Goal: Information Seeking & Learning: Learn about a topic

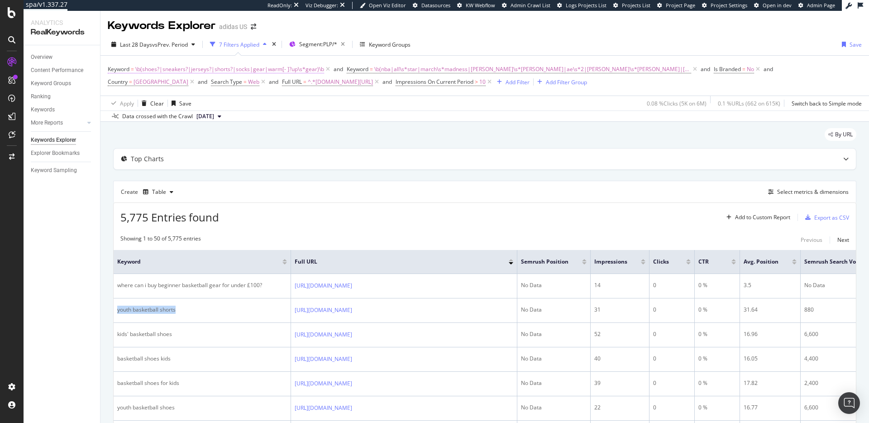
scroll to position [121, 0]
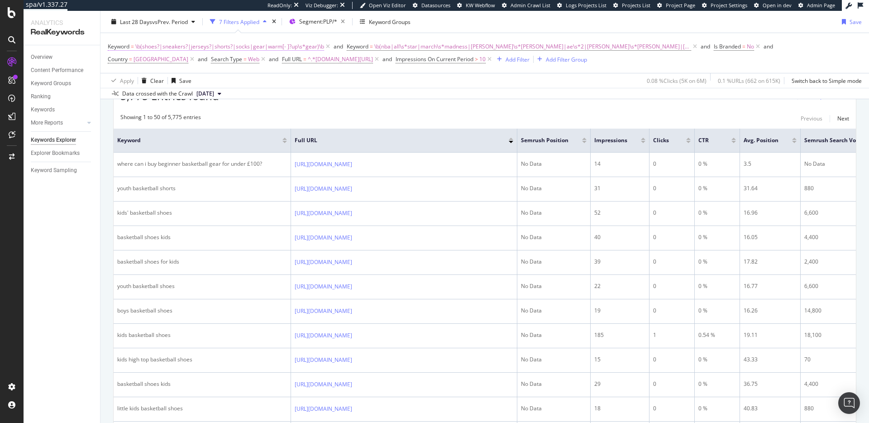
click at [217, 44] on span "\b(shoes?|sneakers?|jerseys?|shorts?|socks|gear|warm[- ]?up\s*gear)\b" at bounding box center [229, 46] width 189 height 13
click at [166, 85] on input "\b(shoes?|sneakers?|jerseys?|shorts?|socks|gear|warm[- ]?up\s*gear)\b" at bounding box center [159, 84] width 86 height 14
paste input "(?i)\b(nba|all[-\s]*stars?|all[-\s]*star(?:\s*weekend)?|allstar(?:\s*weekend)?|…"
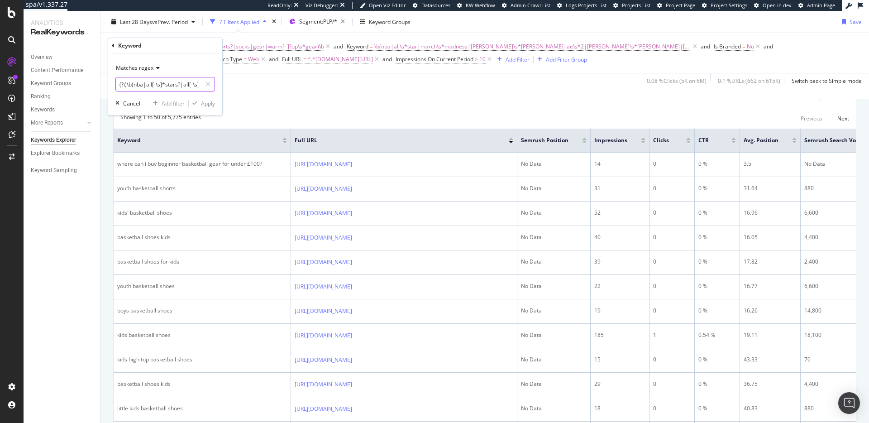
scroll to position [0, 847]
type input "(?i)\b(nba|all[-\s]*stars?|all[-\s]*star(?:\s*weekend)?|allstar(?:\s*weekend)?|…"
click at [112, 47] on icon at bounding box center [113, 45] width 3 height 5
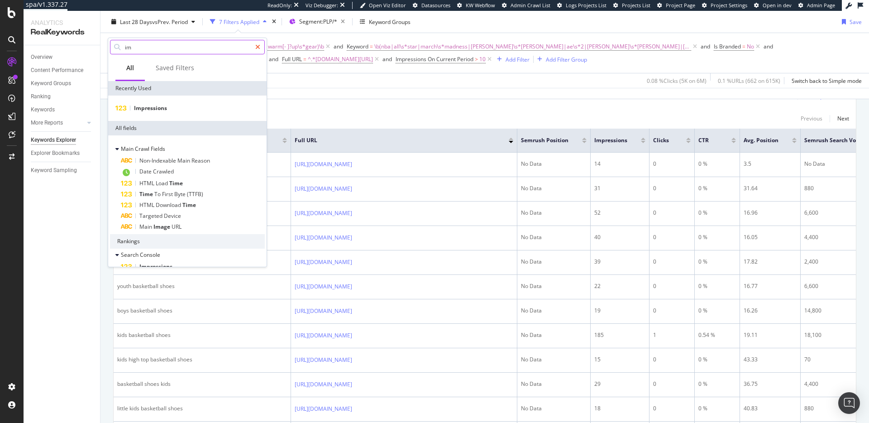
click at [257, 49] on icon at bounding box center [257, 47] width 5 height 6
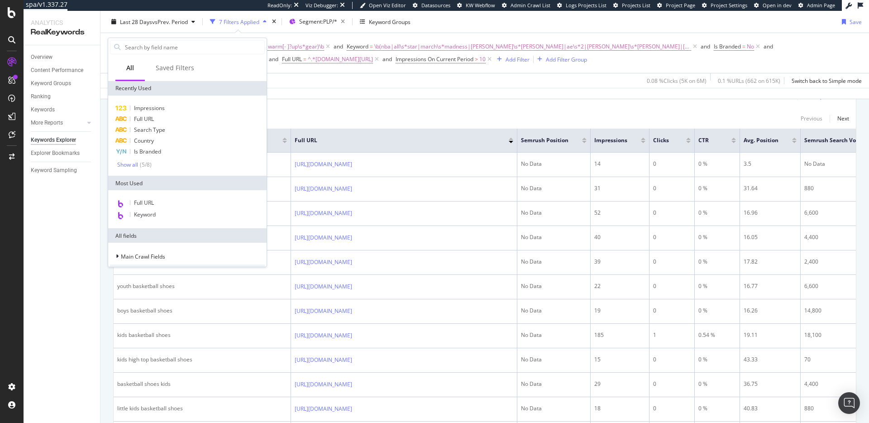
click at [387, 87] on div "Apply Clear Save 0.08 % Clicks ( 5K on 6M ) 0.1 % URLs ( 662 on 615K ) Switch b…" at bounding box center [484, 80] width 768 height 15
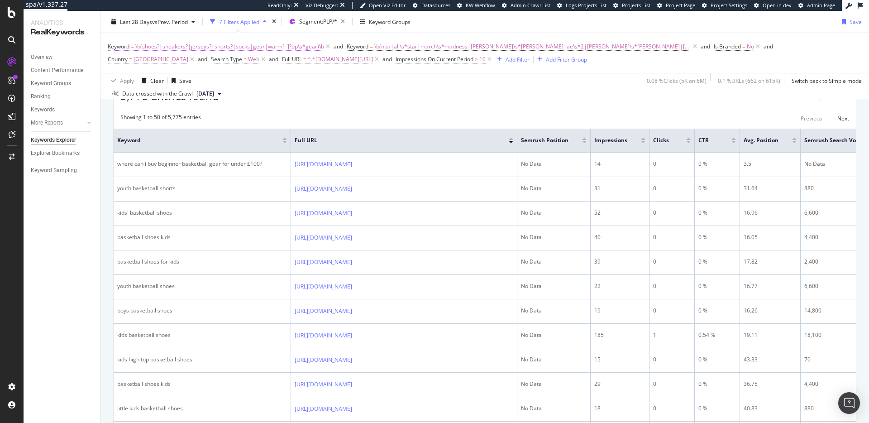
click at [278, 48] on span "\b(shoes?|sneakers?|jerseys?|shorts?|socks|gear|warm[- ]?up\s*gear)\b" at bounding box center [229, 46] width 189 height 13
click at [209, 81] on icon at bounding box center [207, 84] width 5 height 6
click at [150, 87] on input "text" at bounding box center [165, 84] width 99 height 14
paste input "(?i)\b(nba|all[-\s]*stars?|all[-\s]*star(?:\s*weekend)?|allstar(?:\s*weekend)?|…"
click at [166, 83] on input "(?i)\b(nba|all[-\s]*stars?|all[-\s]*star(?:\s*weekend)?|allstar(?:\s*weekend)?|…" at bounding box center [159, 84] width 86 height 14
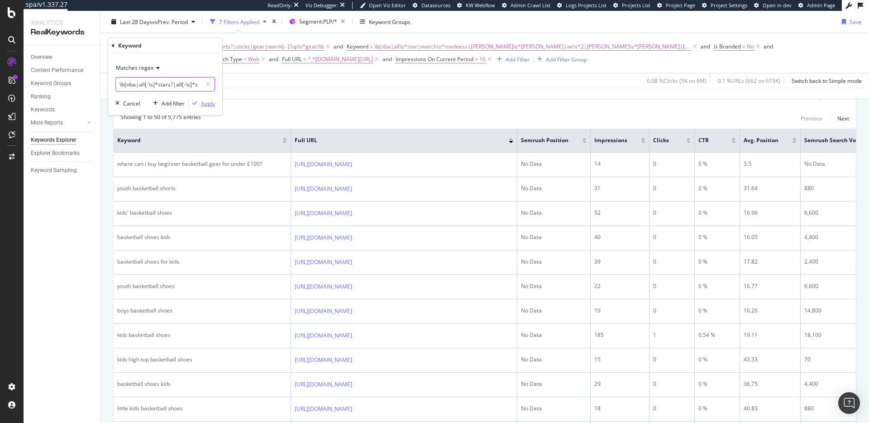
type input "\b(nba|all[-\s]*stars?|all[-\s]*star(?:\s*weekend)?|allstar(?:\s*weekend)?|marc…"
click at [209, 104] on div "Apply" at bounding box center [208, 104] width 14 height 8
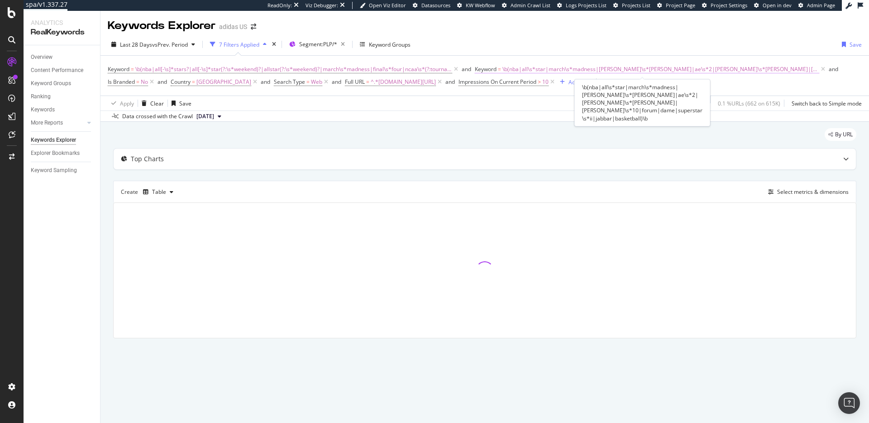
click at [524, 69] on span "\b(nba|all\s*star|march\s*madness|anthony\s*edwards|ae\s*2|james\s*harden|harde…" at bounding box center [660, 69] width 317 height 13
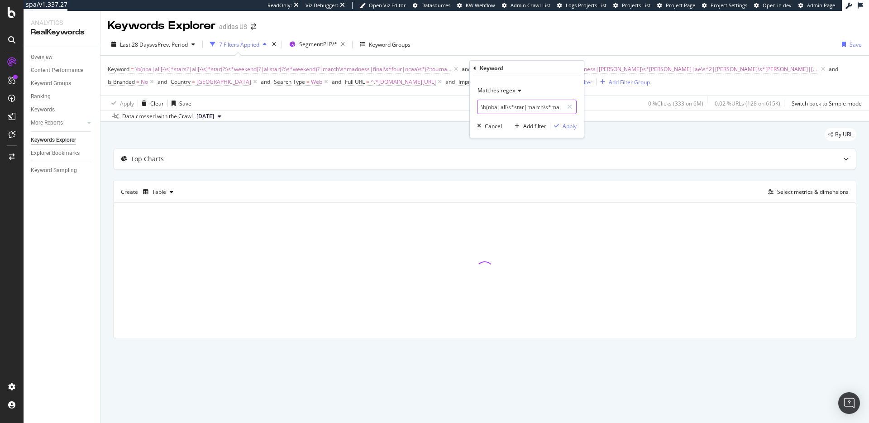
click at [567, 105] on icon at bounding box center [569, 107] width 5 height 6
click at [532, 109] on input "text" at bounding box center [526, 107] width 99 height 14
paste input "(?i)\b(basketball\s*(?:shoes?|sneakers?|kicks?|trainers?|jerseys?|shorts?|socks…"
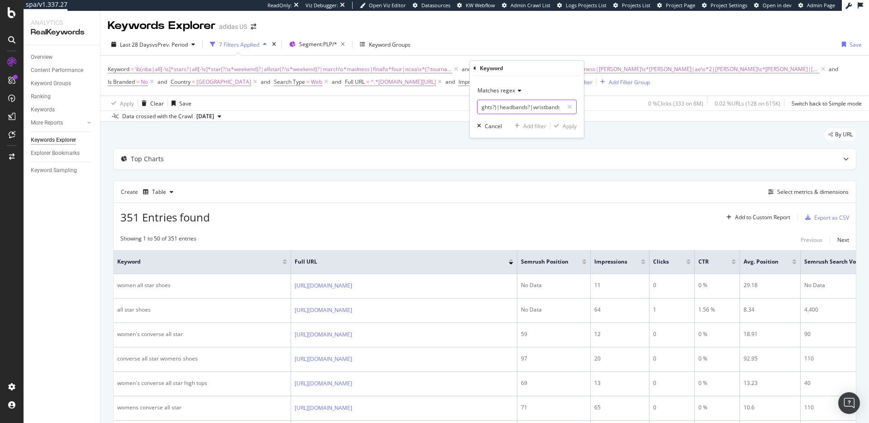
click at [486, 107] on input "(?i)\b(basketball\s*(?:shoes?|sneakers?|kicks?|trainers?|jerseys?|shorts?|socks…" at bounding box center [520, 107] width 86 height 14
click at [514, 106] on input "\b(basketball\s*(?:shoes?|sneakers?|kicks?|trainers?|jerseys?|shorts?|socks|gea…" at bounding box center [520, 107] width 86 height 14
click at [535, 107] on input "\b(basketball\s*(?:shoes?|sneakers?|kicks?|trainers?|jerseys?|shorts?|socks|gea…" at bounding box center [520, 107] width 86 height 14
type input "\b(basketball\s*(?:shoes?|sneakers?|kicks?|trainers?|jerseys?|shorts?|socks|gea…"
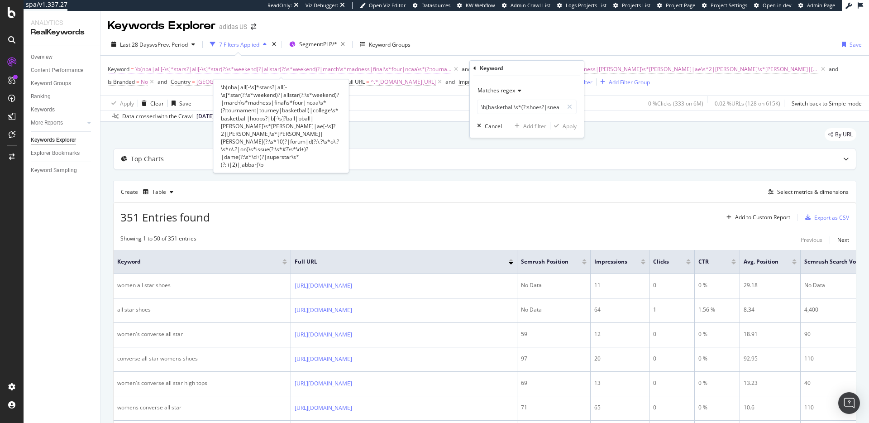
click at [252, 67] on span "\b(nba|all[-\s]*stars?|all[-\s]*star(?:\s*weekend)?|allstar(?:\s*weekend)?|marc…" at bounding box center [293, 69] width 317 height 13
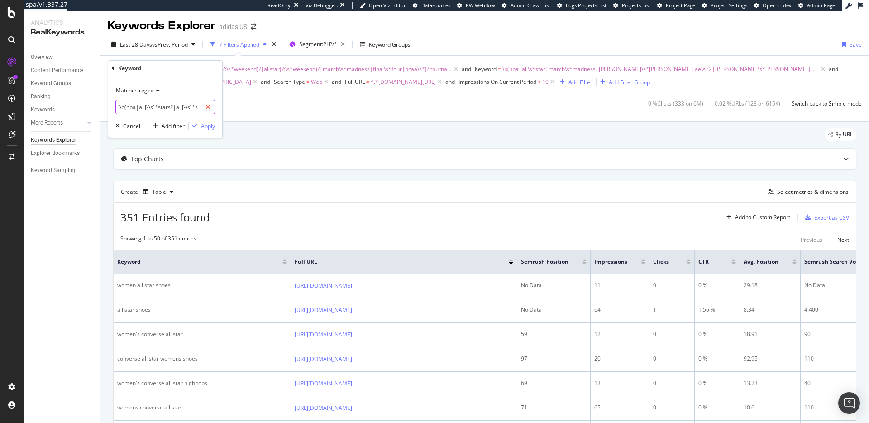
click at [208, 106] on icon at bounding box center [207, 107] width 5 height 6
click at [166, 109] on input "text" at bounding box center [165, 107] width 99 height 14
paste input "\b(nba|all[-\s]*stars?|all[-\s]*star(?:\s*weekend)?|allstar(?:\s*weekend)?|marc…"
type input "\b(nba|all[-\s]*stars?|all[-\s]*star(?:\s*weekend)?|allstar(?:\s*weekend)?|marc…"
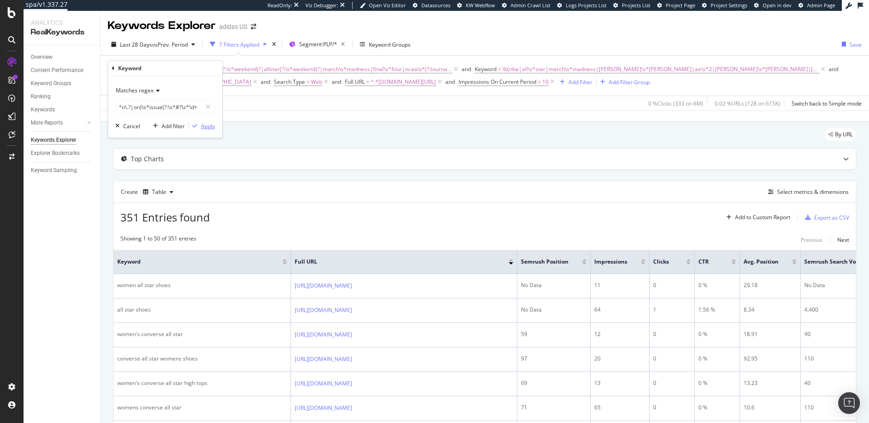
scroll to position [0, 0]
click at [208, 128] on div "Apply" at bounding box center [208, 126] width 14 height 8
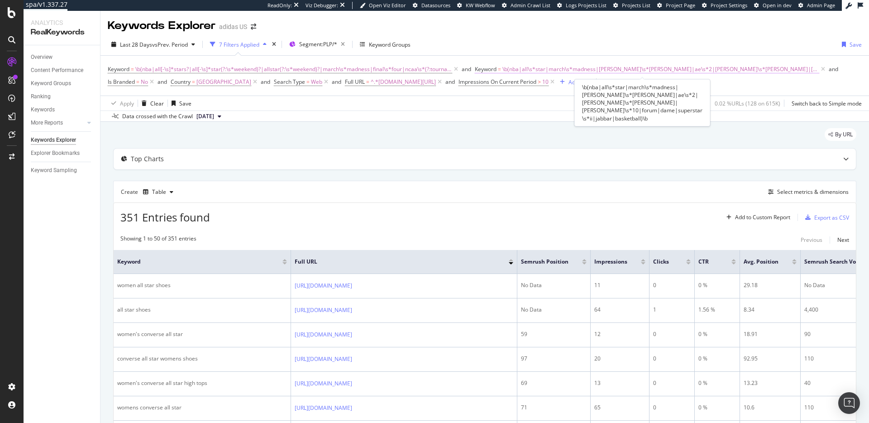
click at [530, 68] on span "\b(nba|all\s*star|march\s*madness|anthony\s*edwards|ae\s*2|james\s*harden|harde…" at bounding box center [660, 69] width 317 height 13
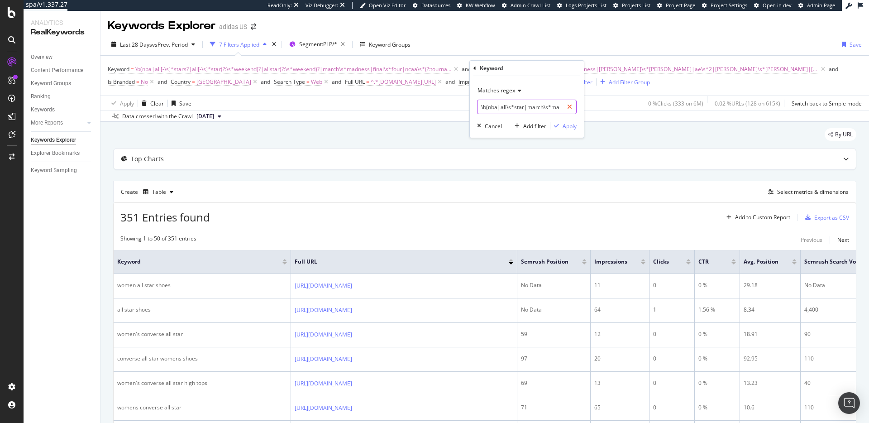
click at [568, 108] on icon at bounding box center [569, 107] width 5 height 6
paste input "\b(basketball\s*(?:shoes?|sneakers?|kicks?|trainers?|jerseys?|shorts?|socks|gea…"
type input "\b(basketball\s*(?:shoes?|sneakers?|kicks?|trainers?|jerseys?|shorts?|socks|gea…"
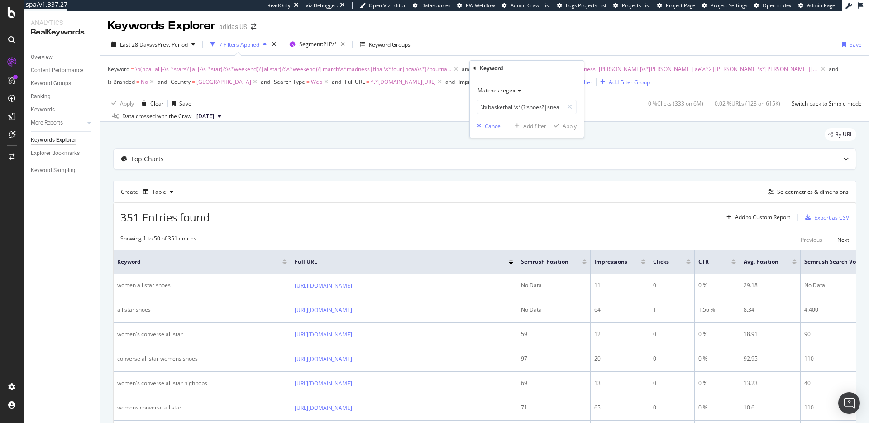
click at [490, 127] on div "Cancel" at bounding box center [493, 126] width 17 height 8
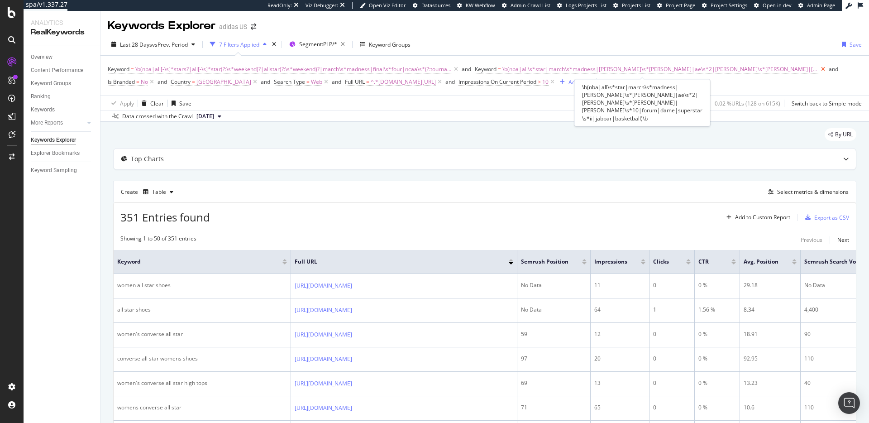
click at [819, 69] on icon at bounding box center [823, 69] width 8 height 9
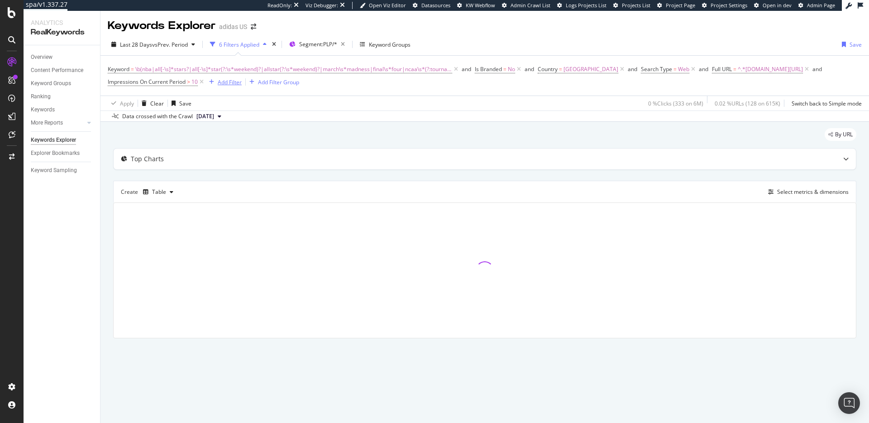
click at [234, 81] on div "Add Filter" at bounding box center [230, 82] width 24 height 8
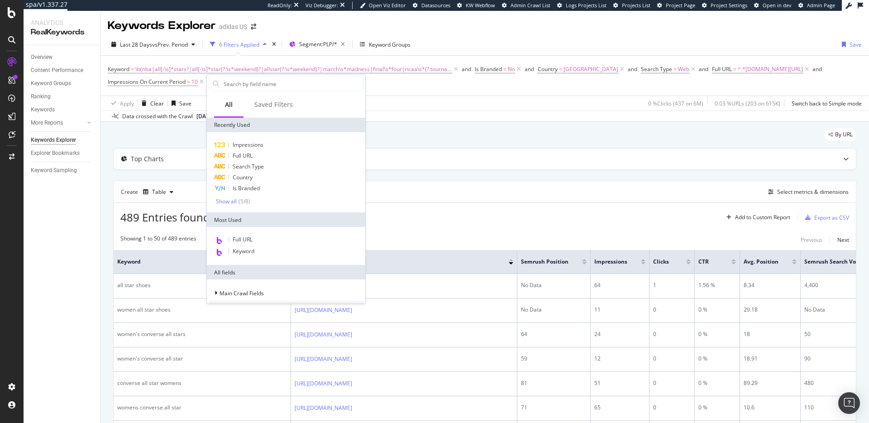
click at [241, 252] on span "Keyword" at bounding box center [244, 251] width 22 height 8
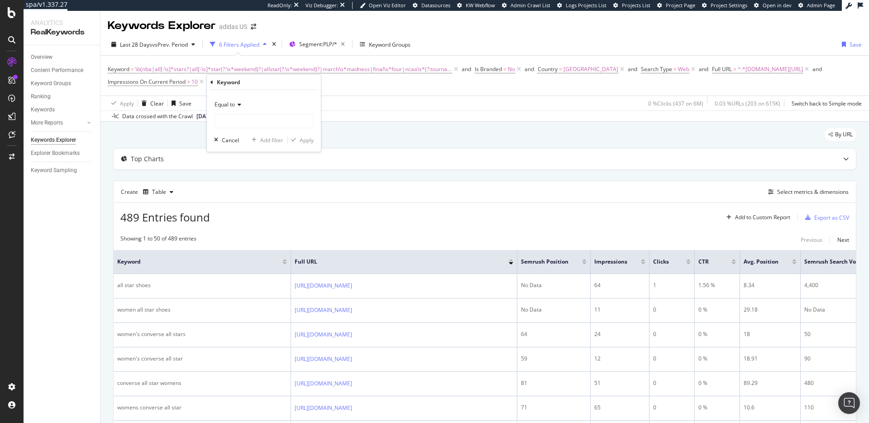
click at [232, 105] on span "Equal to" at bounding box center [224, 104] width 20 height 8
click at [246, 216] on span "Matches regex" at bounding box center [238, 218] width 38 height 8
click at [238, 119] on input "text" at bounding box center [263, 121] width 99 height 14
paste input "\b(basketball\s*(?:shoes?|sneakers?|kicks?|trainers?|jerseys?|shorts?|socks|gea…"
type input "\b(basketball\s*(?:shoes?|sneakers?|kicks?|trainers?|jerseys?|shorts?|socks|gea…"
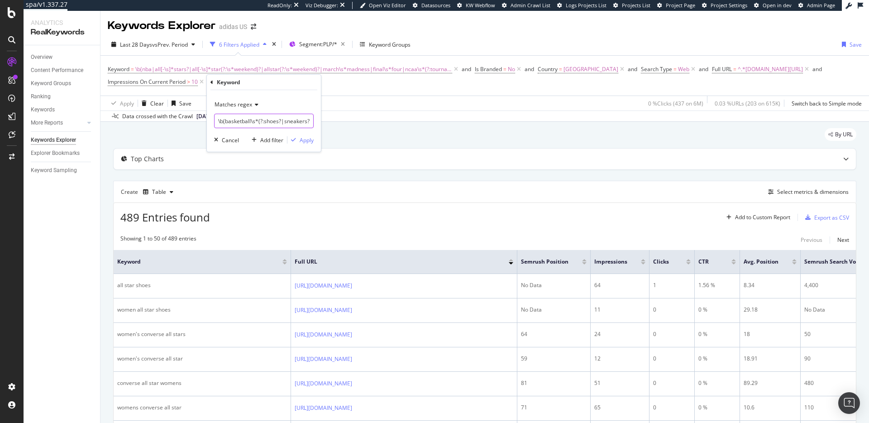
scroll to position [0, 1383]
click at [383, 110] on div "Data crossed with the Crawl 2025 Sep. 9th" at bounding box center [484, 115] width 768 height 11
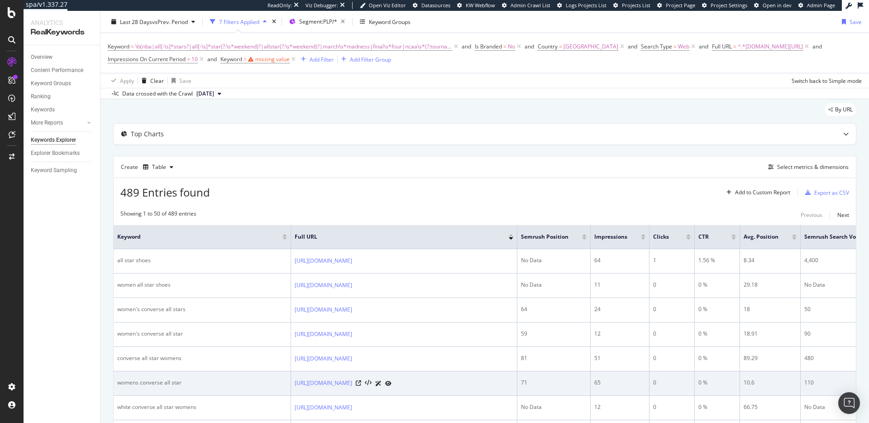
scroll to position [0, 0]
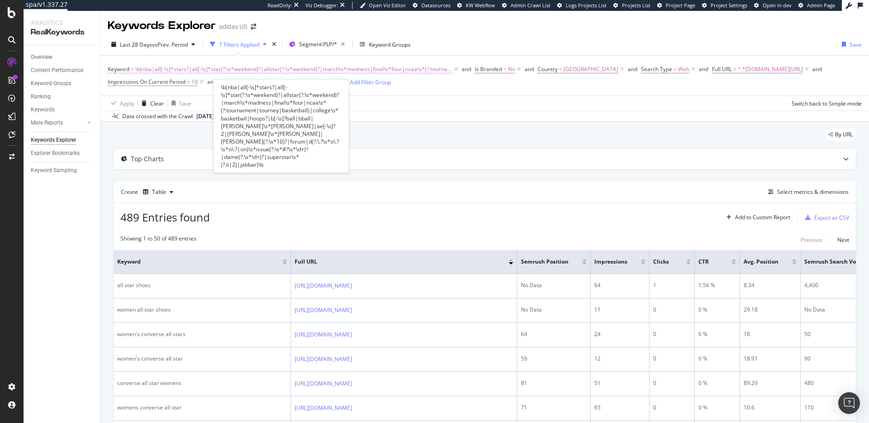
click at [277, 71] on span "\b(nba|all[-\s]*stars?|all[-\s]*star(?:\s*weekend)?|allstar(?:\s*weekend)?|marc…" at bounding box center [293, 69] width 317 height 13
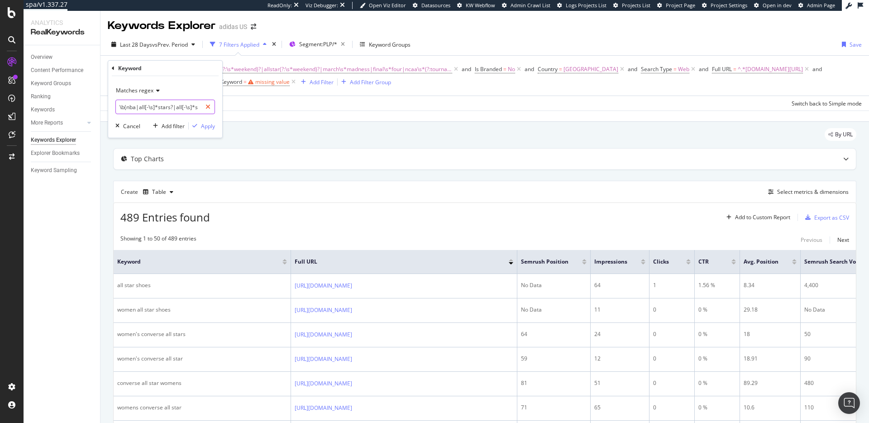
click at [210, 107] on div at bounding box center [207, 107] width 13 height 14
click at [180, 113] on input "text" at bounding box center [165, 107] width 99 height 14
paste input "\b(basketball (shoes?|sneakers?|kicks?|trainers?|jerseys?|shorts?|socks|gear|wa…"
type input "\b(basketball (shoes?|sneakers?|kicks?|trainers?|jerseys?|shorts?|socks|gear|wa…"
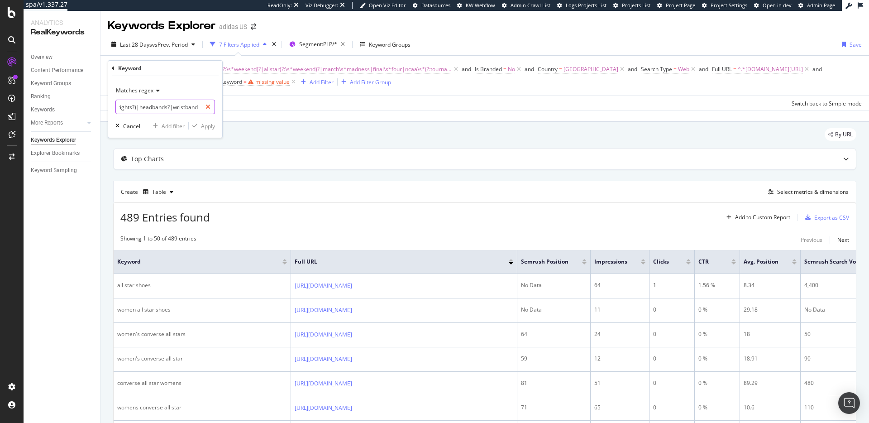
click at [208, 105] on icon at bounding box center [207, 107] width 5 height 6
paste input "(^|[^A-Za-z0-9])(basketball (shoes?|sneakers?|kicks?|trainers?|jerseys?|shorts?…"
type input "(^|[^A-Za-z0-9])(basketball (shoes?|sneakers?|kicks?|trainers?|jerseys?|shorts?…"
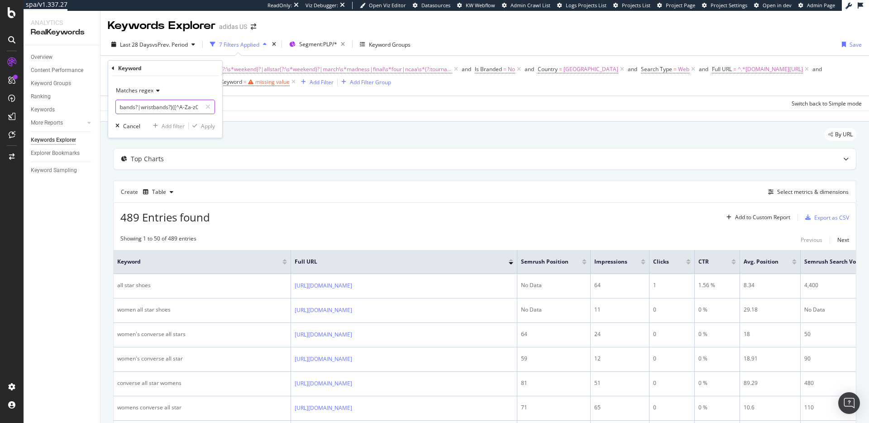
scroll to position [0, 0]
click at [212, 106] on div at bounding box center [207, 107] width 13 height 14
paste input "\b(basketball (shoes?|sneakers?|kicks?|trainers?|balls?)|(shoes?|sneakers?|kick…"
type input "\b(basketball (shoes?|sneakers?|kicks?|trainers?|balls?)|(shoes?|sneakers?|kick…"
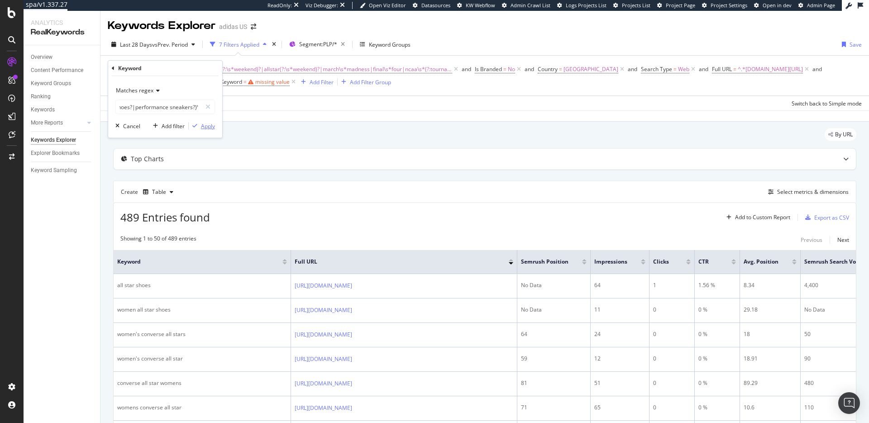
scroll to position [0, 0]
click at [213, 128] on div "Apply" at bounding box center [208, 126] width 14 height 8
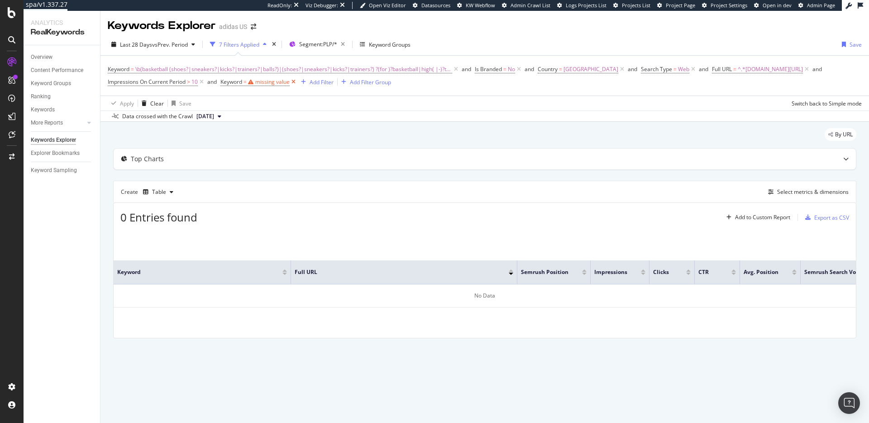
click at [295, 82] on icon at bounding box center [294, 81] width 8 height 9
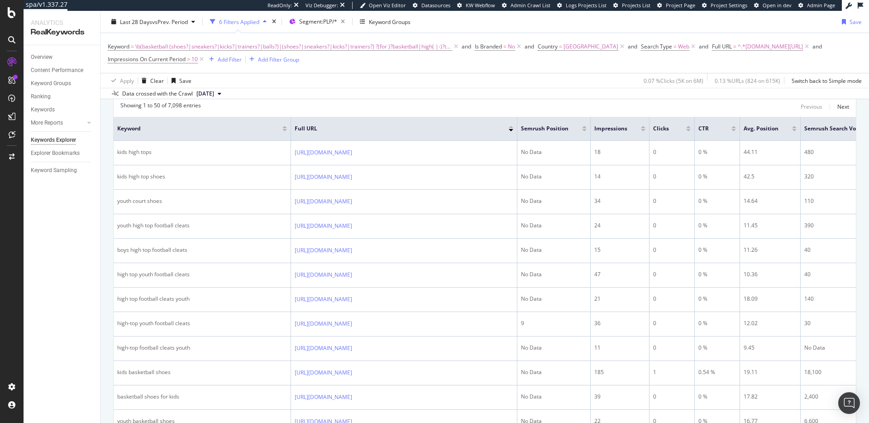
scroll to position [86, 0]
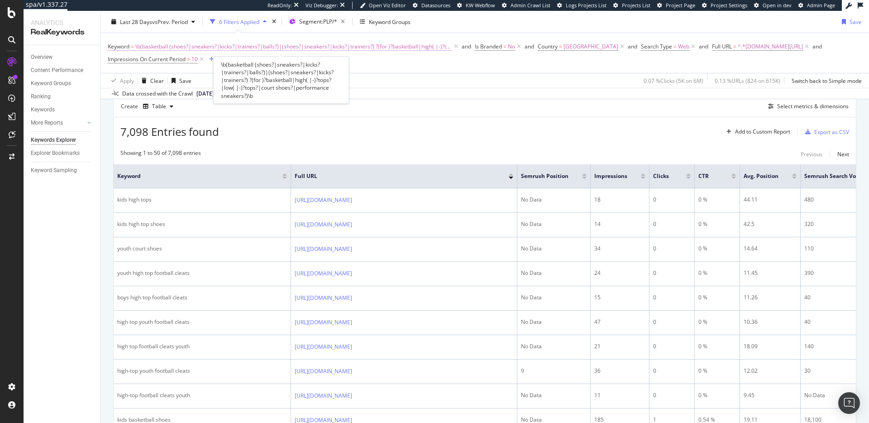
click at [325, 45] on span "\b(basketball (shoes?|sneakers?|kicks?|trainers?|balls?)|(shoes?|sneakers?|kick…" at bounding box center [293, 46] width 317 height 13
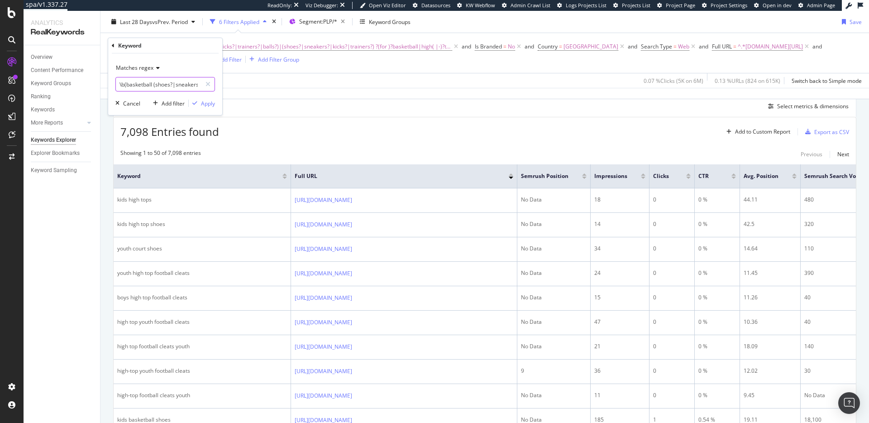
click at [154, 83] on input "\b(basketball (shoes?|sneakers?|kicks?|trainers?|balls?)|(shoes?|sneakers?|kick…" at bounding box center [159, 84] width 86 height 14
click at [204, 85] on div at bounding box center [207, 84] width 13 height 14
paste input "\b(nba|all[-\s]*stars?|all[-\s]*star(?:\s*weekend)?|allstar(?:\s*weekend)?|marc…"
type input "\b(nba|all[-\s]*stars?|all[-\s]*star(?:\s*weekend)?|allstar(?:\s*weekend)?|marc…"
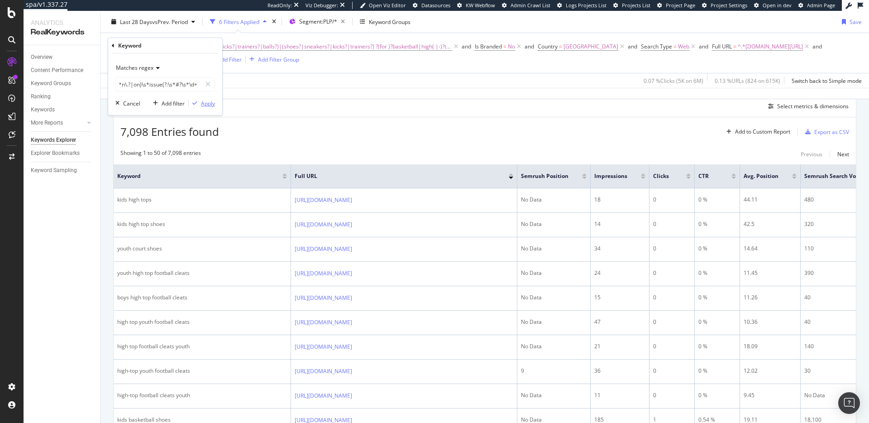
scroll to position [0, 0]
click at [208, 105] on div "Apply" at bounding box center [208, 104] width 14 height 8
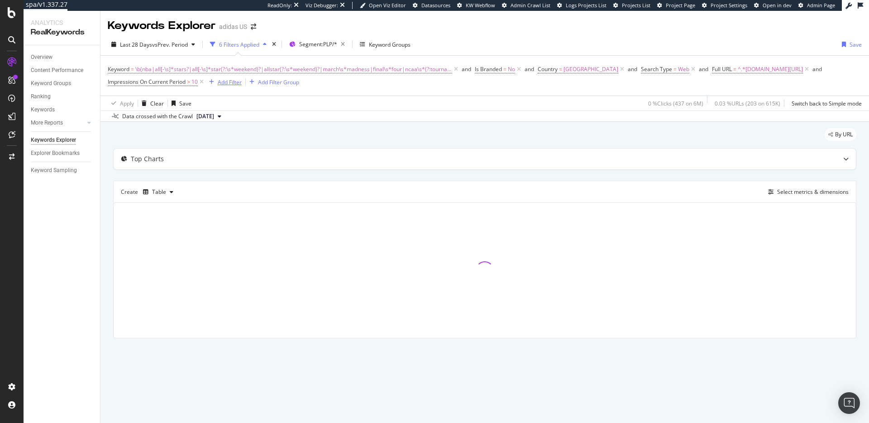
click at [234, 83] on div "Add Filter" at bounding box center [230, 82] width 24 height 8
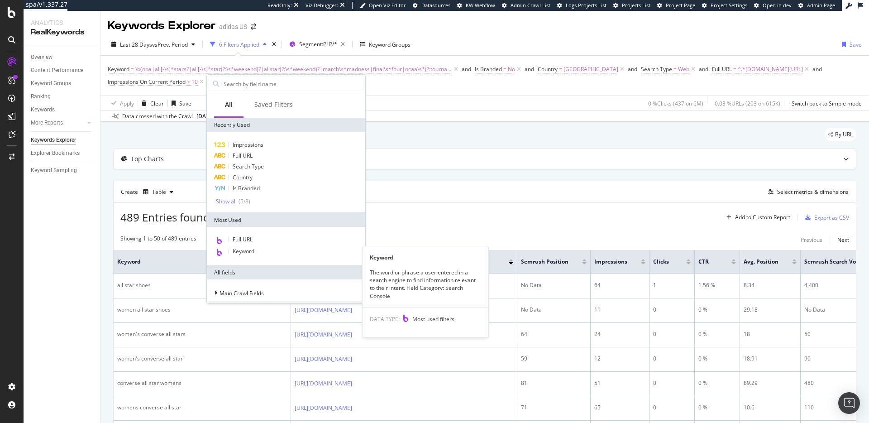
click at [246, 251] on span "Keyword" at bounding box center [244, 251] width 22 height 8
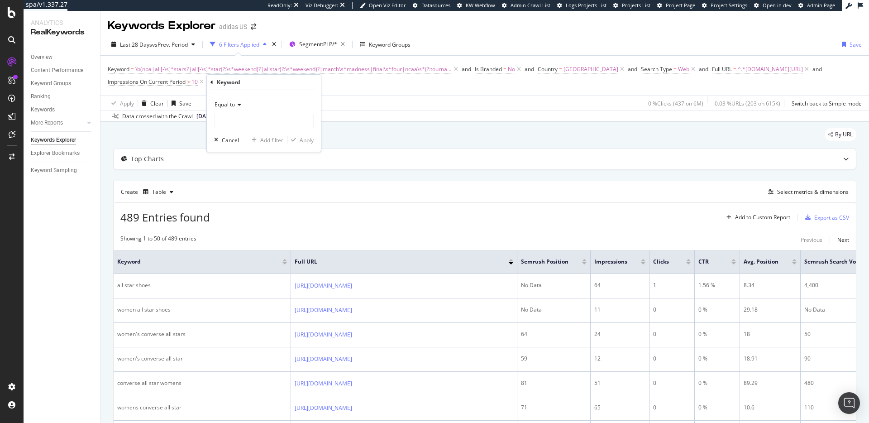
click at [232, 103] on span "Equal to" at bounding box center [224, 104] width 20 height 8
click at [243, 216] on span "Matches regex" at bounding box center [238, 218] width 38 height 8
click at [250, 125] on input "text" at bounding box center [263, 121] width 99 height 14
paste input "\b(basketball\s*(?:shoes?|sneakers?|kicks?|trainers?|jerseys?|shorts?|socks|gea…"
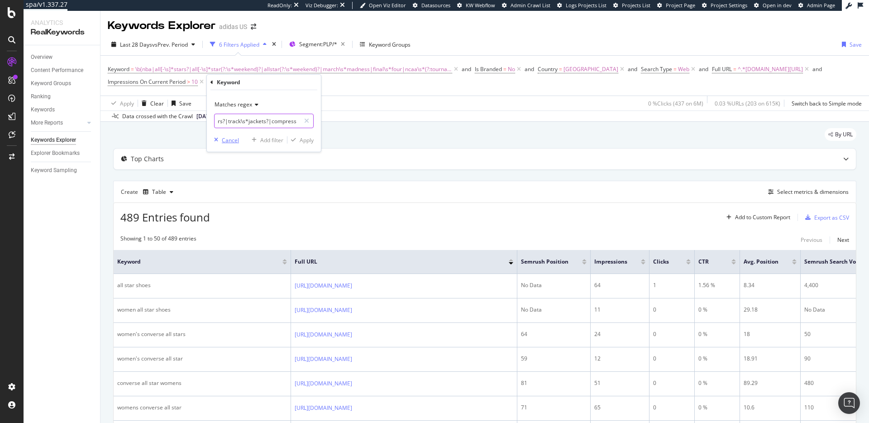
type input "\b(basketball\s*(?:shoes?|sneakers?|kicks?|trainers?|jerseys?|shorts?|socks|gea…"
click at [233, 139] on div "Cancel" at bounding box center [230, 140] width 17 height 8
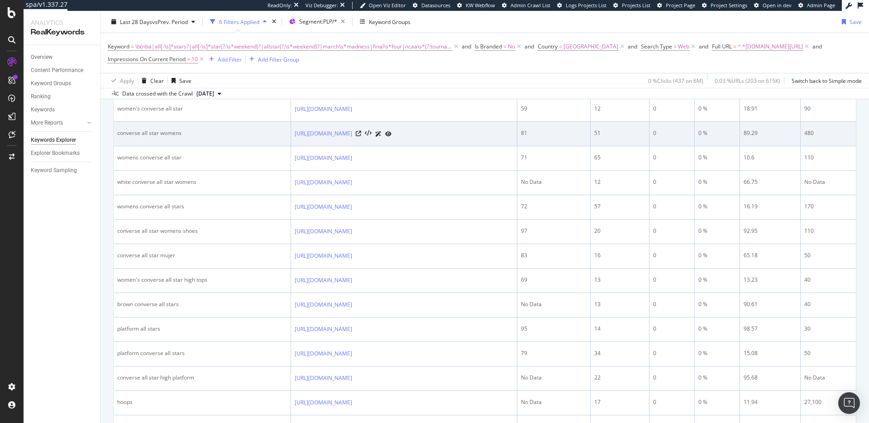
scroll to position [34, 0]
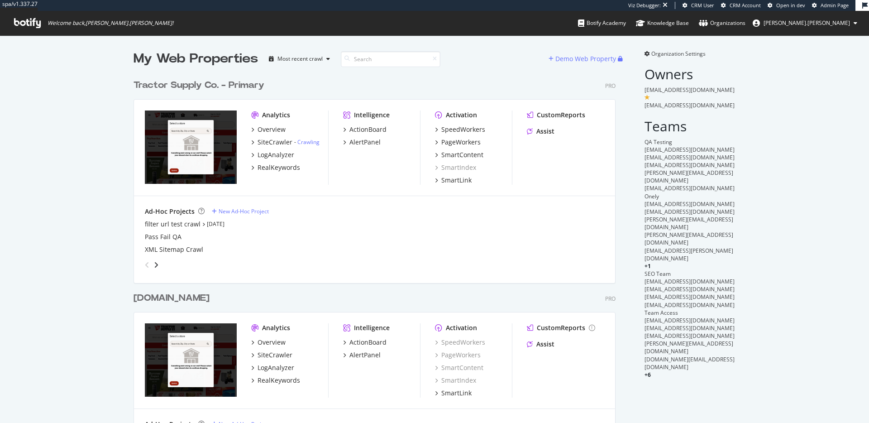
scroll to position [364, 482]
click at [282, 169] on div "RealKeywords" at bounding box center [278, 167] width 43 height 9
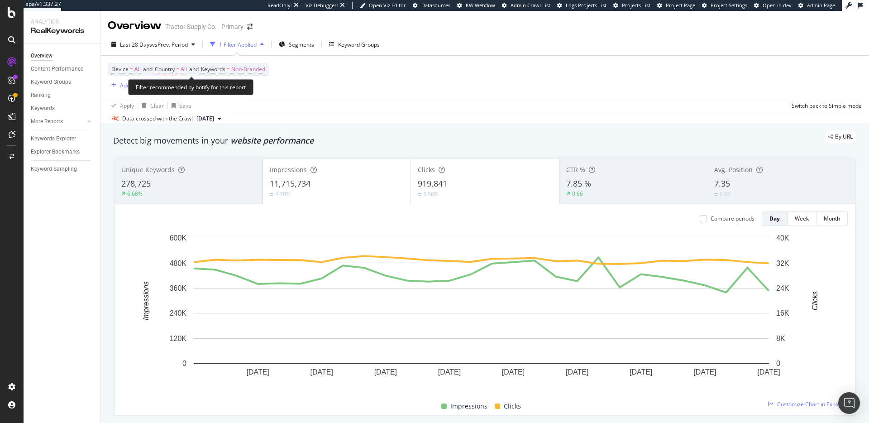
click at [186, 68] on span "All" at bounding box center [184, 69] width 6 height 13
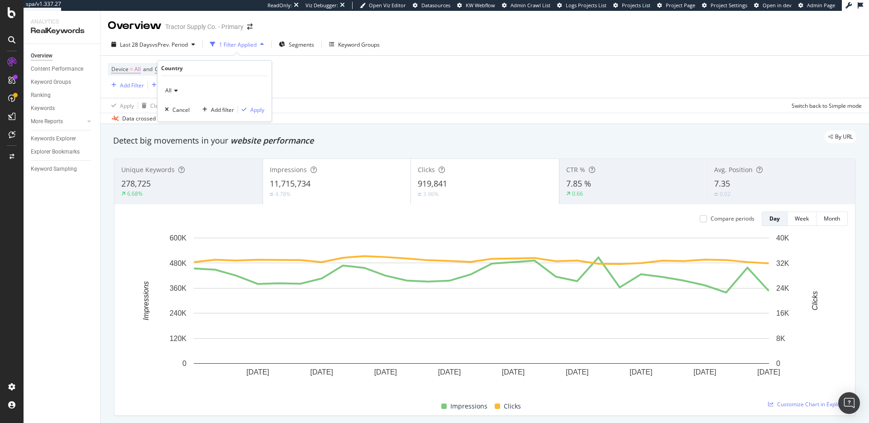
click at [175, 88] on icon at bounding box center [174, 90] width 6 height 5
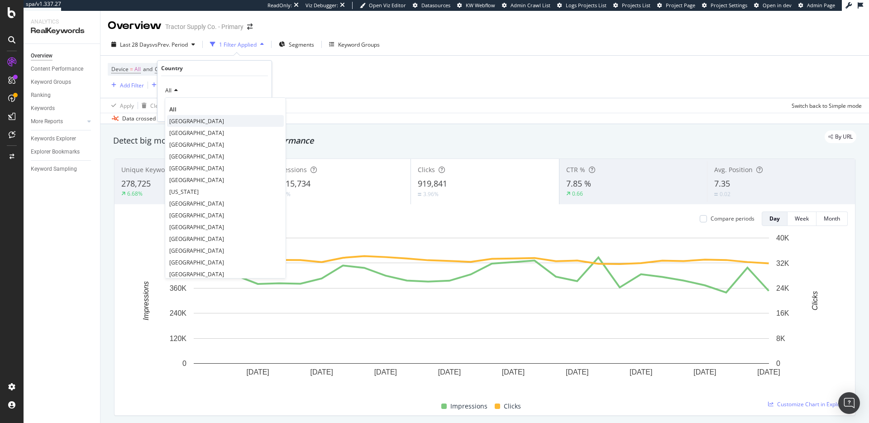
click at [184, 118] on span "[GEOGRAPHIC_DATA]" at bounding box center [196, 121] width 55 height 8
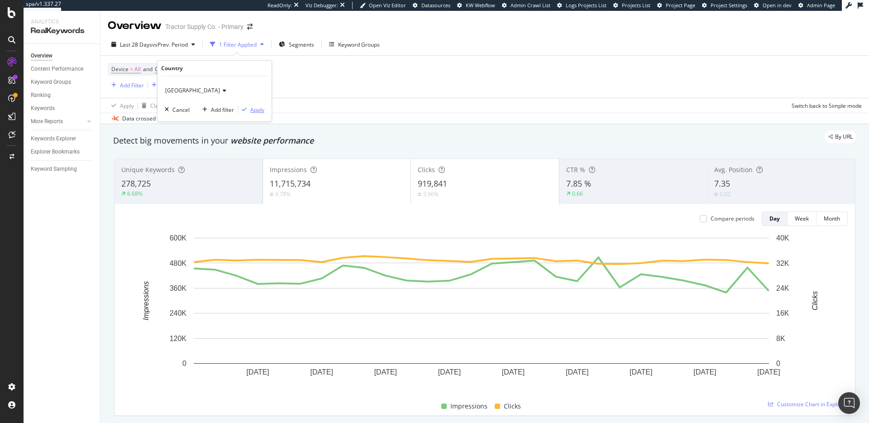
click at [258, 111] on div "Apply" at bounding box center [257, 110] width 14 height 8
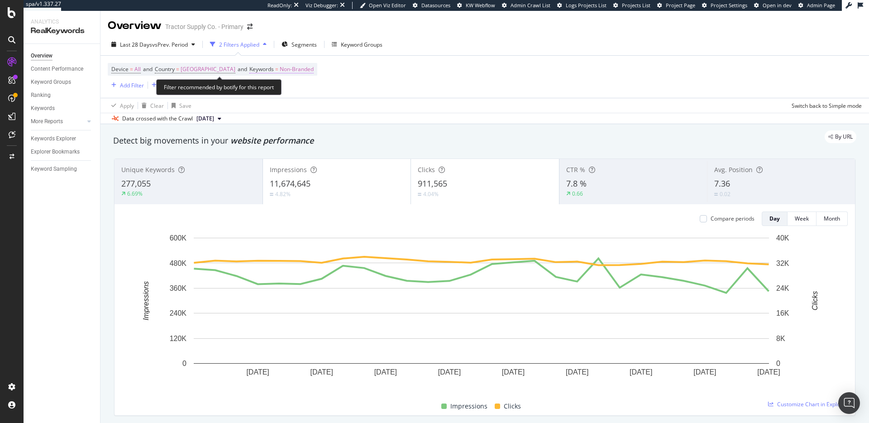
click at [311, 68] on span "Non-Branded" at bounding box center [297, 69] width 34 height 13
click at [311, 91] on div "button" at bounding box center [313, 90] width 11 height 5
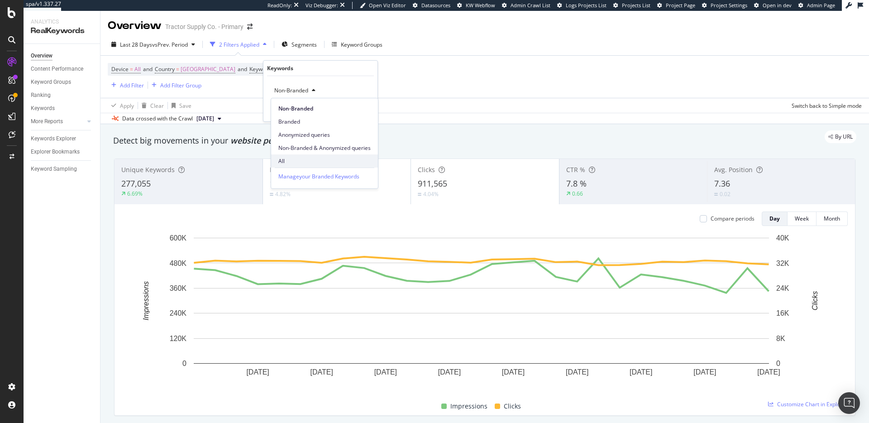
click at [293, 158] on span "All" at bounding box center [324, 161] width 92 height 8
click at [366, 111] on div "Apply" at bounding box center [363, 110] width 14 height 8
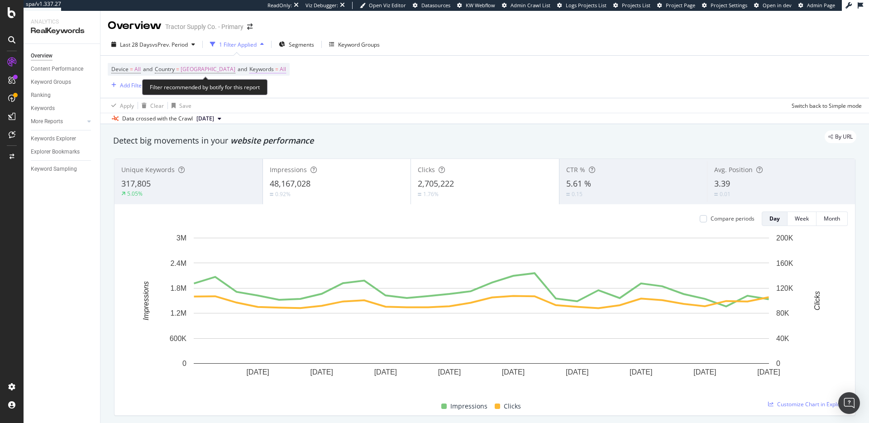
click at [286, 68] on span "All" at bounding box center [283, 69] width 6 height 13
click at [284, 91] on icon "button" at bounding box center [286, 90] width 4 height 5
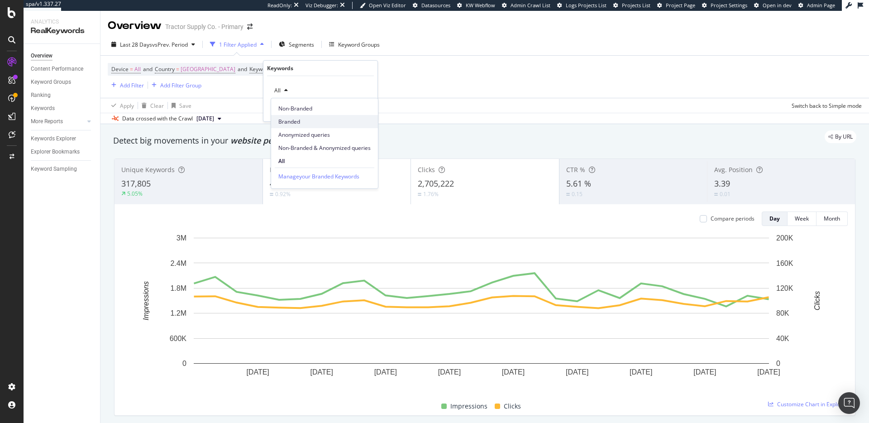
click at [290, 119] on span "Branded" at bounding box center [324, 122] width 92 height 8
click at [281, 91] on span "Branded" at bounding box center [283, 90] width 25 height 8
click at [290, 105] on span "Non-Branded" at bounding box center [324, 109] width 92 height 8
click at [362, 112] on div "Apply" at bounding box center [363, 110] width 14 height 8
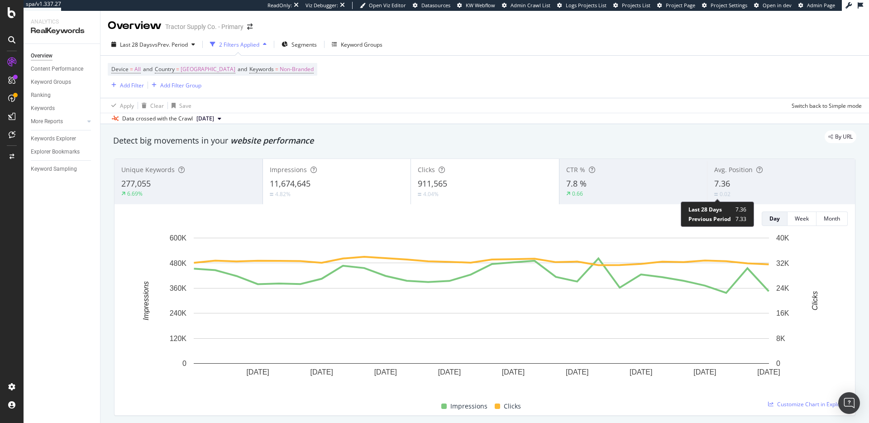
click at [723, 193] on div "0.02" at bounding box center [724, 194] width 11 height 8
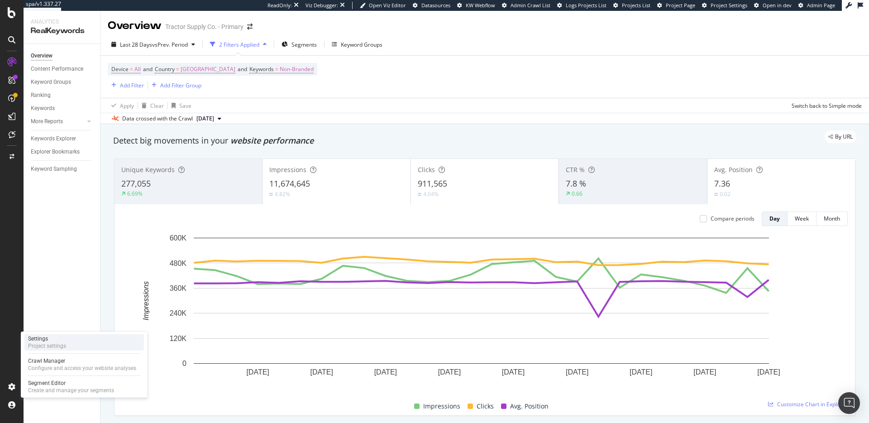
click at [71, 348] on div "Settings Project settings" at bounding box center [83, 342] width 119 height 16
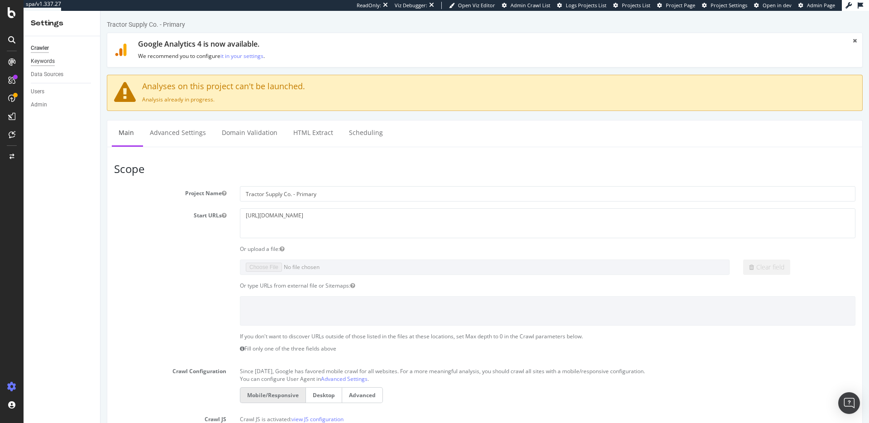
click at [48, 62] on div "Keywords" at bounding box center [43, 62] width 24 height 10
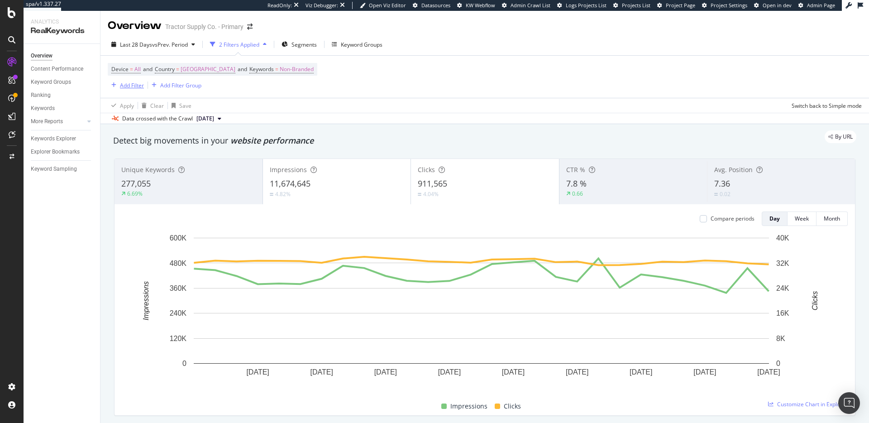
click at [124, 86] on div "Add Filter" at bounding box center [132, 85] width 24 height 8
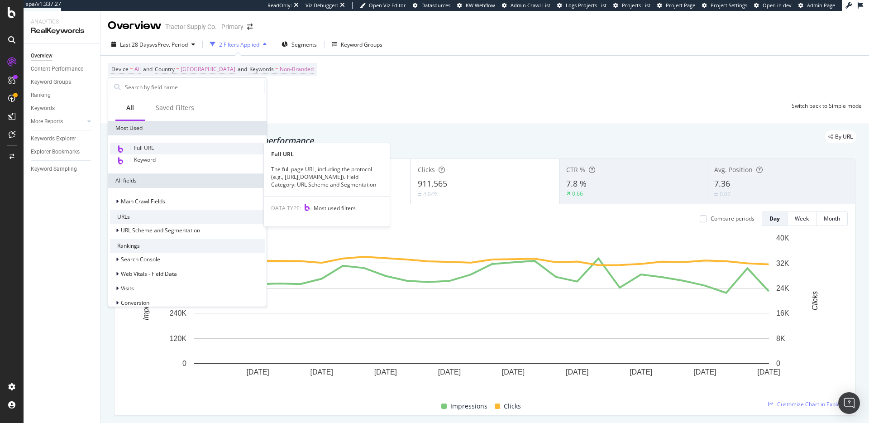
click at [144, 150] on span "Full URL" at bounding box center [144, 148] width 20 height 8
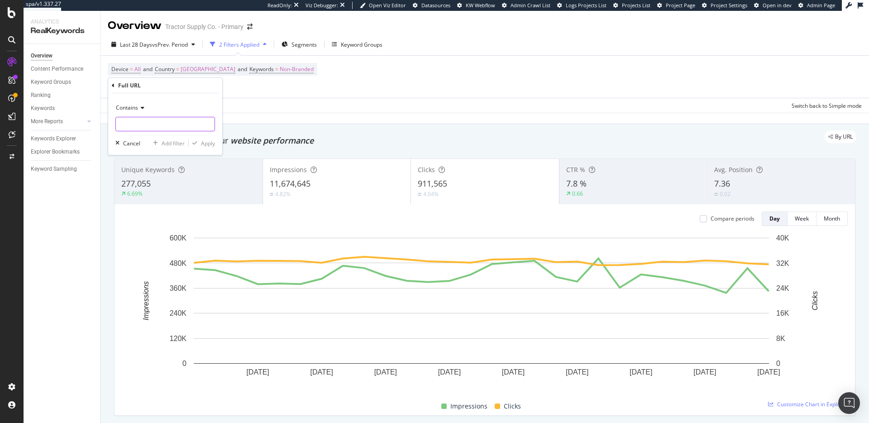
click at [133, 122] on input "text" at bounding box center [165, 124] width 99 height 14
type input "www.tractorsupply.com"
click at [209, 146] on div "Apply" at bounding box center [208, 143] width 14 height 8
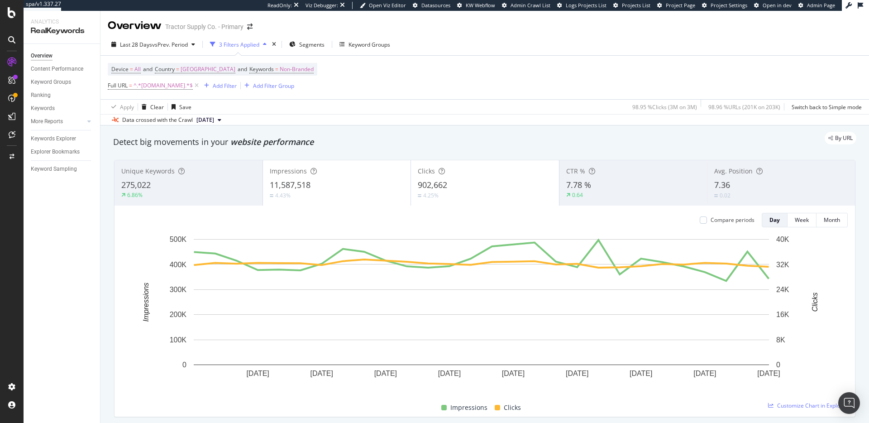
click at [732, 193] on div "0.02" at bounding box center [781, 195] width 134 height 9
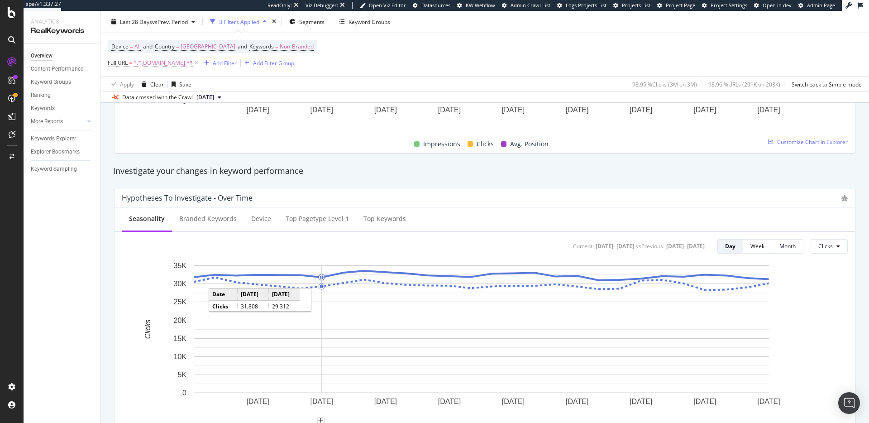
scroll to position [266, 0]
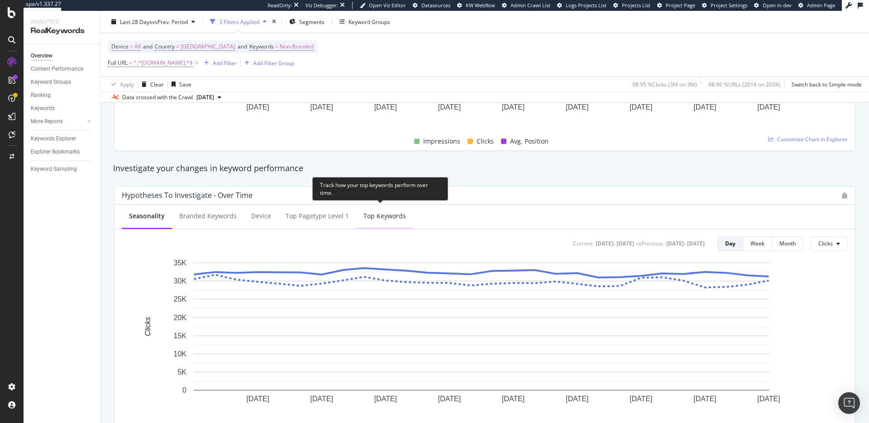
click at [371, 214] on div "Top Keywords" at bounding box center [384, 215] width 43 height 9
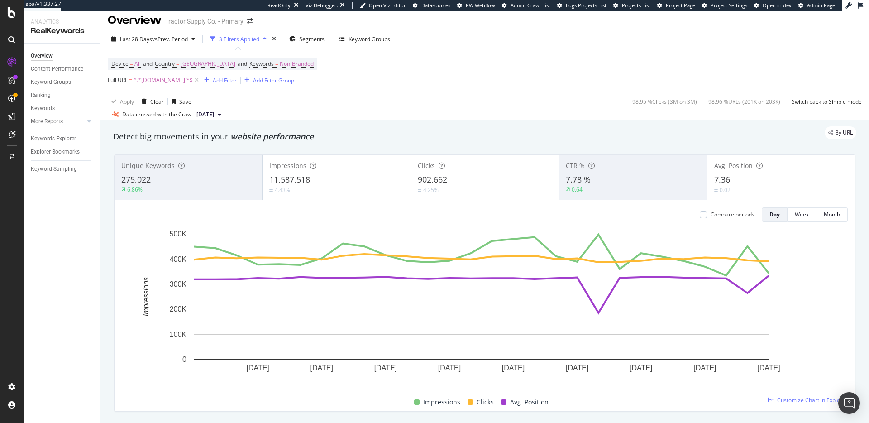
scroll to position [0, 0]
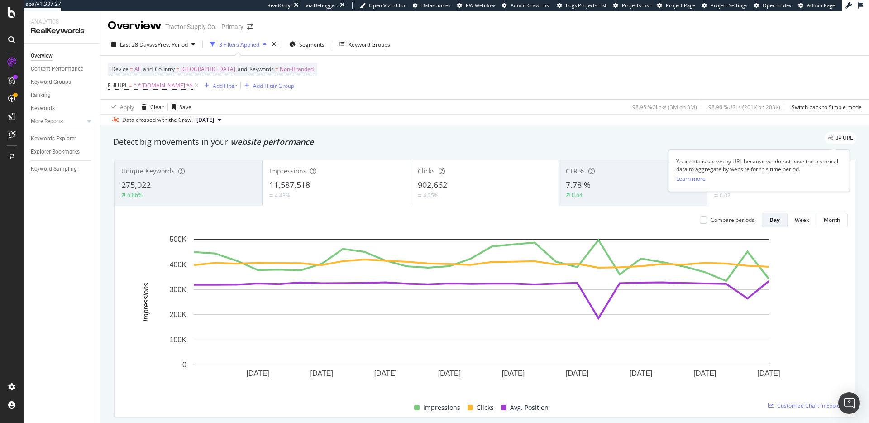
click at [835, 139] on span "By URL" at bounding box center [844, 137] width 18 height 5
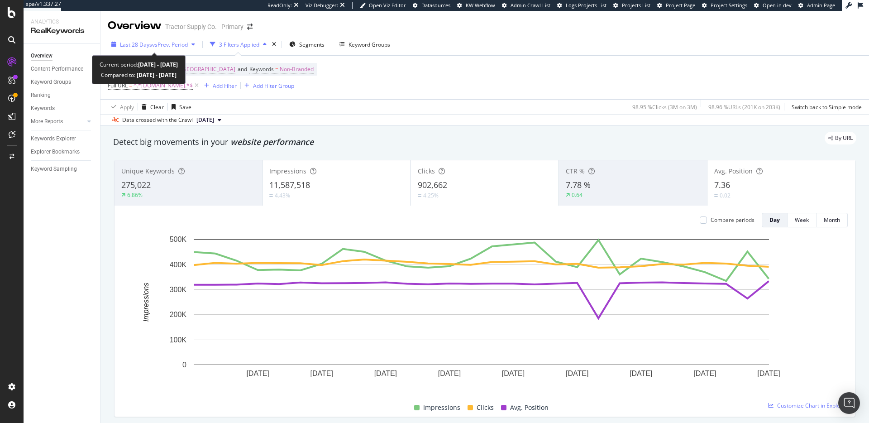
click at [165, 46] on span "vs Prev. Period" at bounding box center [170, 45] width 36 height 8
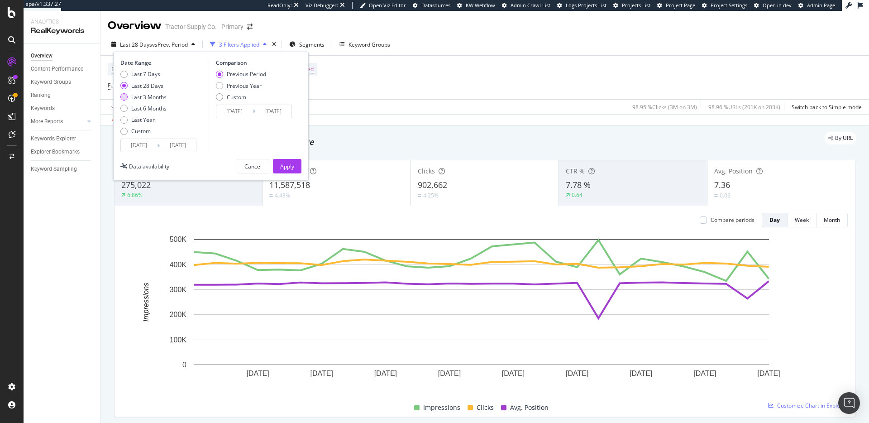
click at [125, 97] on div "Last 3 Months" at bounding box center [123, 96] width 7 height 7
type input "2025/06/13"
type input "2025/03/13"
type input "2025/06/12"
click at [286, 165] on div "Apply" at bounding box center [287, 166] width 14 height 8
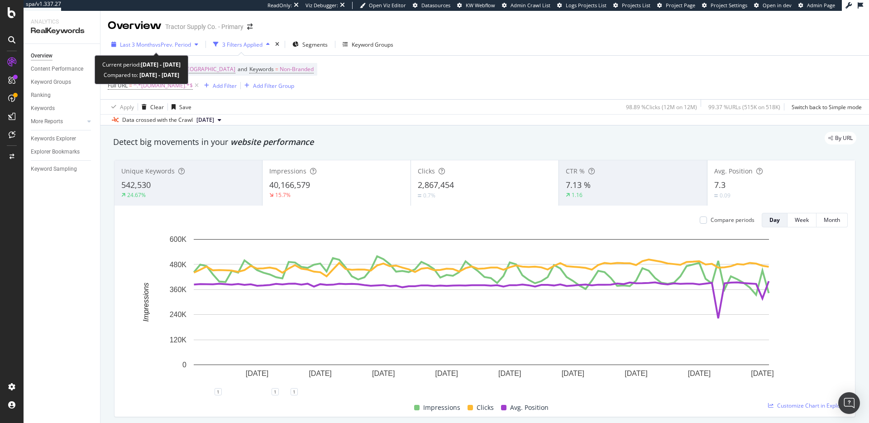
click at [149, 45] on span "Last 3 Months" at bounding box center [137, 45] width 35 height 8
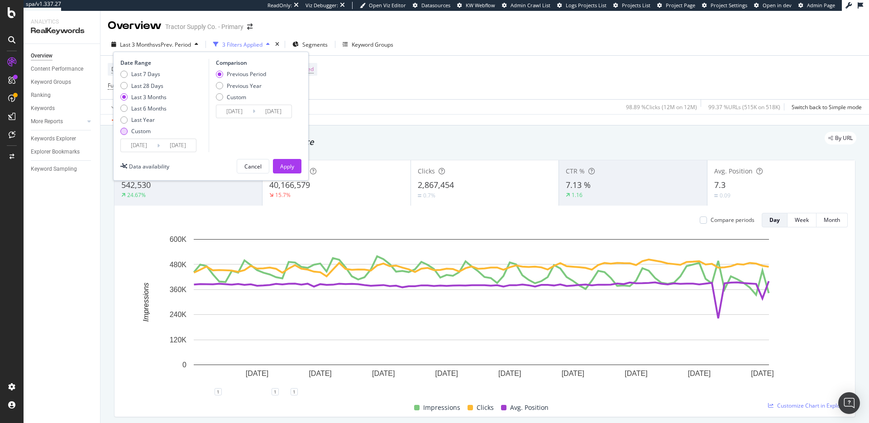
click at [126, 131] on div "Custom" at bounding box center [123, 131] width 7 height 7
type input "2025/08/16"
type input "2025/07/19"
type input "2025/08/15"
click at [140, 144] on input "2025/08/16" at bounding box center [139, 145] width 36 height 13
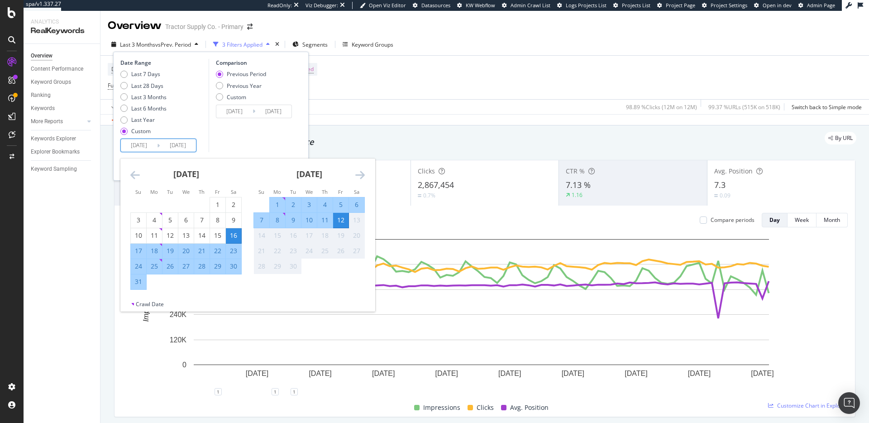
click at [321, 203] on div "4" at bounding box center [324, 204] width 15 height 9
type input "2025/09/04"
type input "2025/08/26"
type input "2025/09/03"
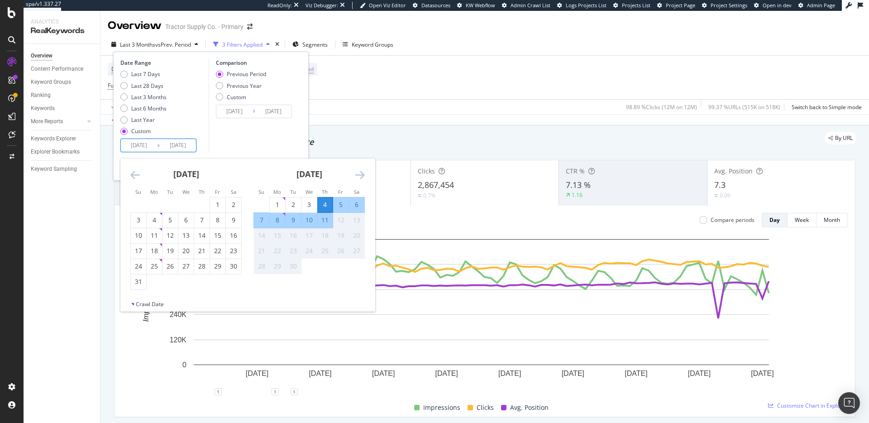
click at [323, 203] on div "4" at bounding box center [324, 204] width 15 height 9
type input "2025/09/04"
type input "2025/09/03"
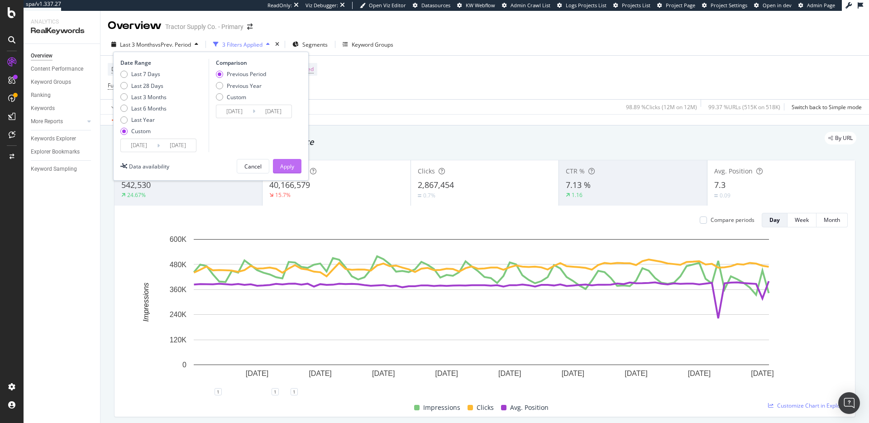
click at [293, 164] on div "Apply" at bounding box center [287, 166] width 14 height 8
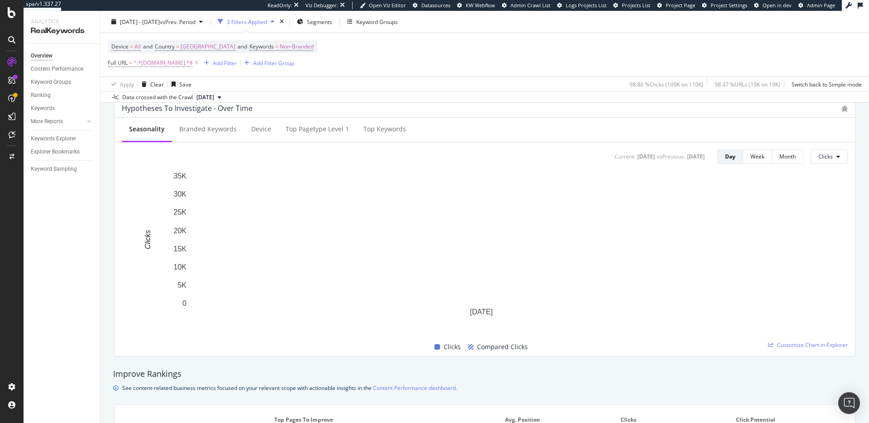
scroll to position [333, 0]
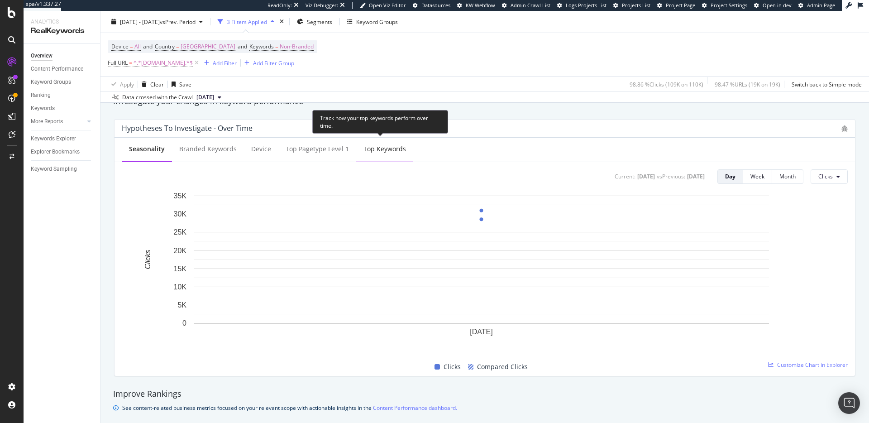
click at [377, 149] on div "Top Keywords" at bounding box center [384, 148] width 43 height 9
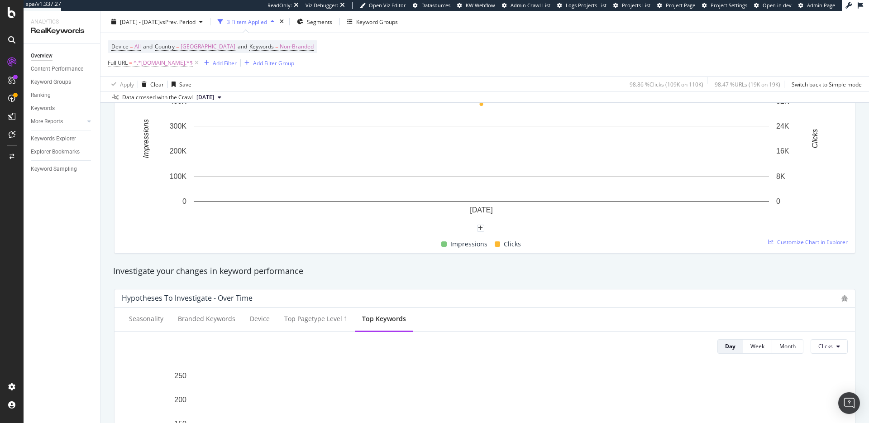
scroll to position [127, 0]
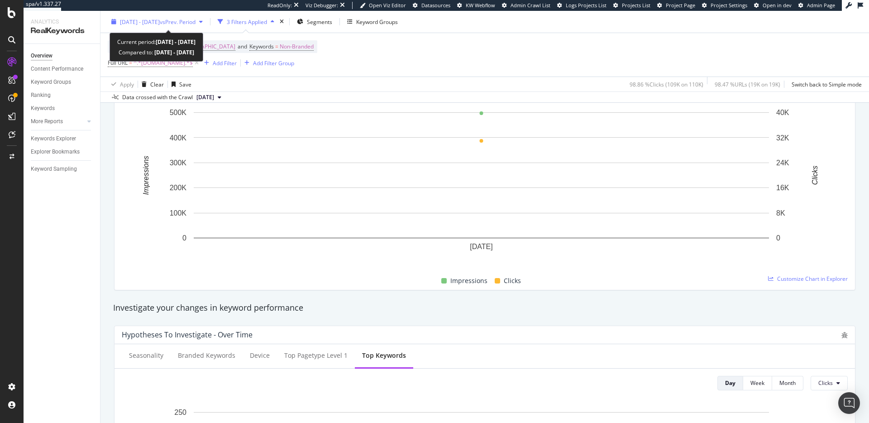
click at [160, 19] on span "2025 Sep. 4th - Sep. 4th" at bounding box center [140, 22] width 40 height 8
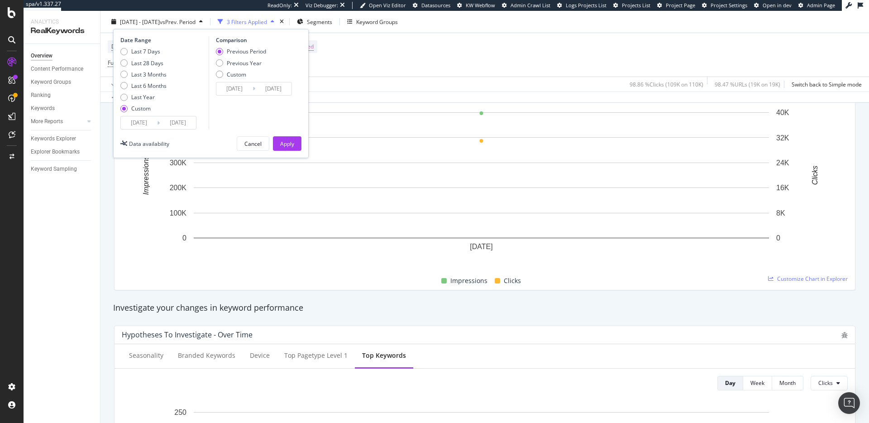
click at [148, 123] on input "2025/09/04" at bounding box center [139, 122] width 36 height 13
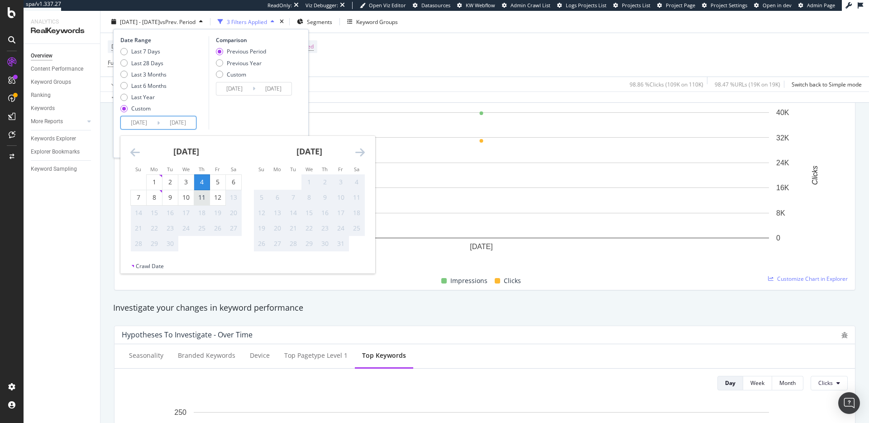
click at [200, 196] on div "11" at bounding box center [201, 197] width 15 height 9
type input "2025/09/11"
click at [200, 197] on div "11" at bounding box center [201, 197] width 15 height 9
type input "2025/09/11"
type input "2025/09/10"
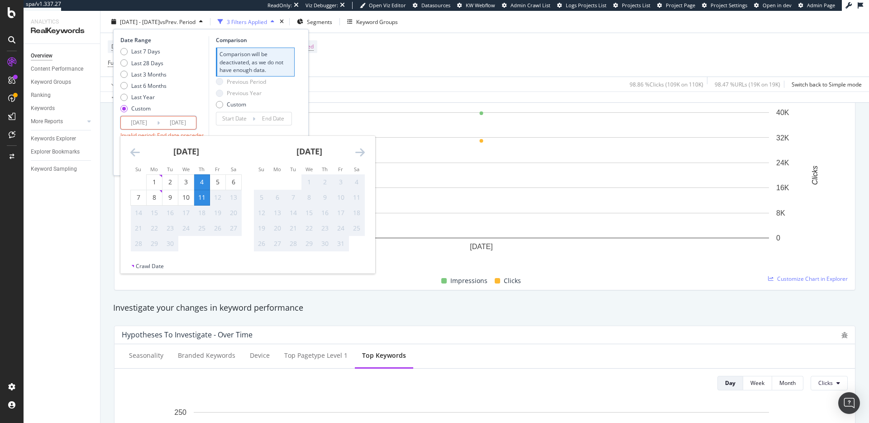
type input "2025/09/10"
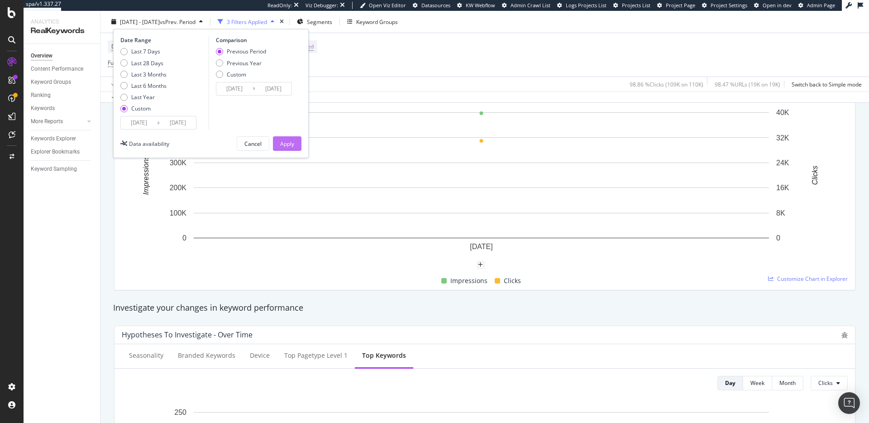
click at [290, 141] on div "Apply" at bounding box center [287, 143] width 14 height 8
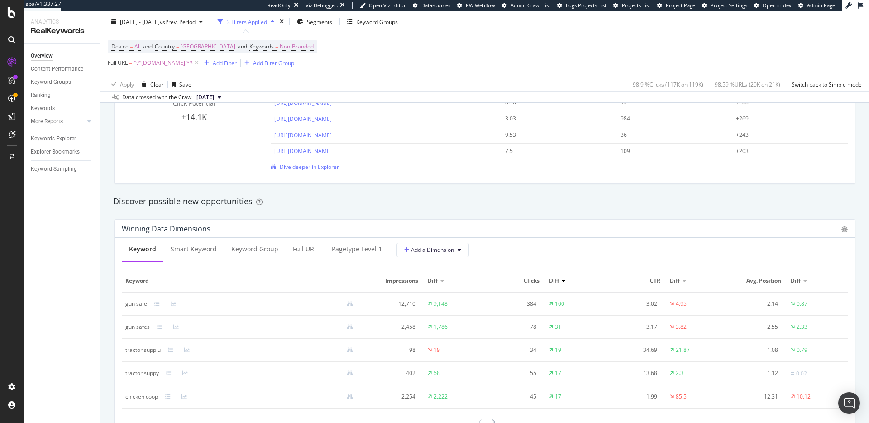
scroll to position [708, 0]
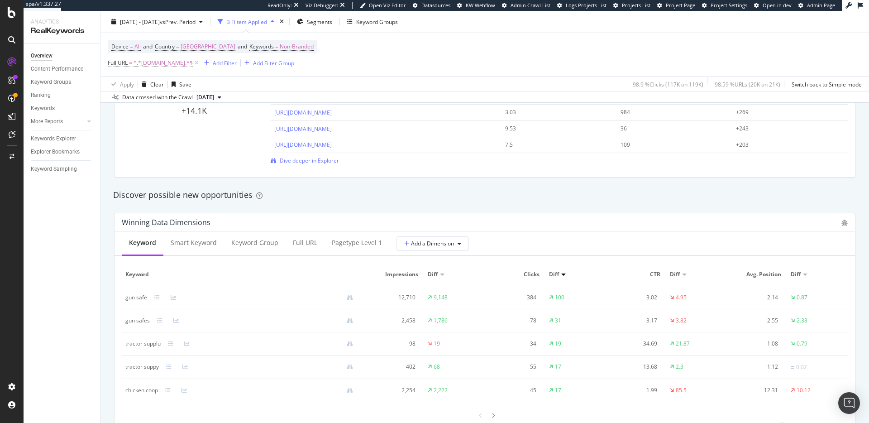
click at [440, 274] on div at bounding box center [442, 274] width 5 height 2
drag, startPoint x: 157, startPoint y: 345, endPoint x: 125, endPoint y: 346, distance: 32.6
click at [125, 346] on div "ondansetron" at bounding box center [242, 343] width 235 height 8
copy div "ondansetron"
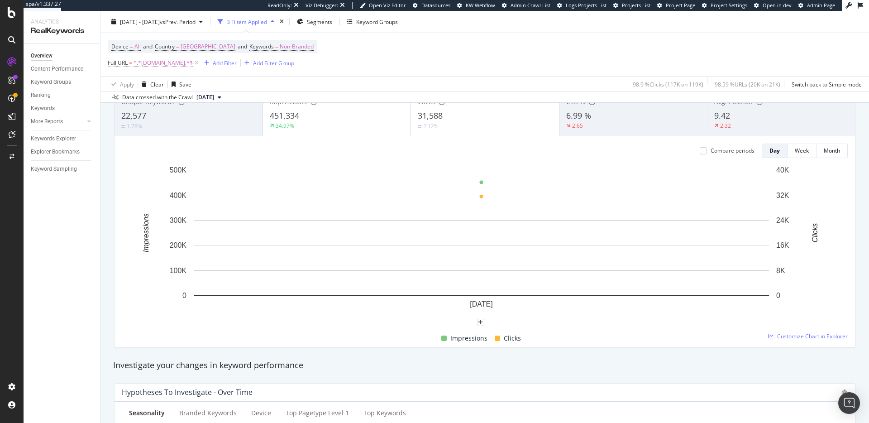
scroll to position [0, 0]
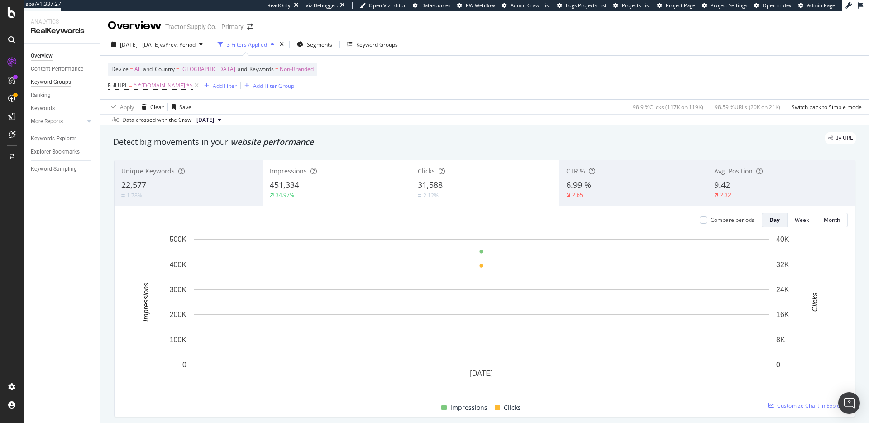
click at [63, 82] on div "Keyword Groups" at bounding box center [51, 82] width 40 height 10
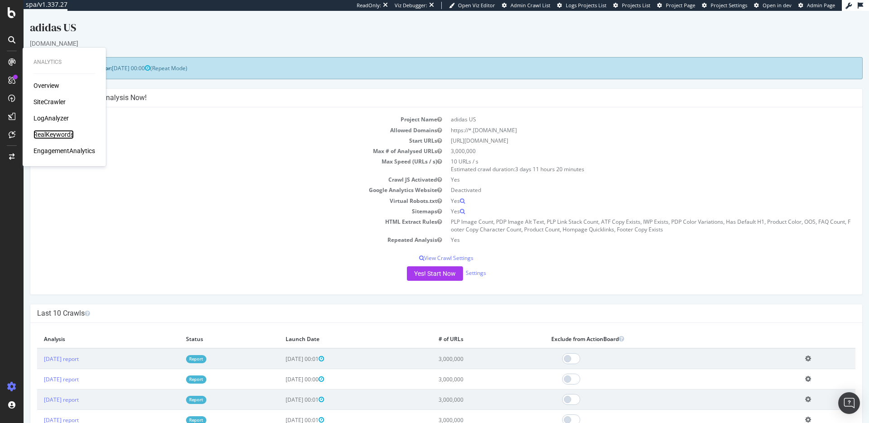
click at [55, 134] on div "RealKeywords" at bounding box center [53, 134] width 40 height 9
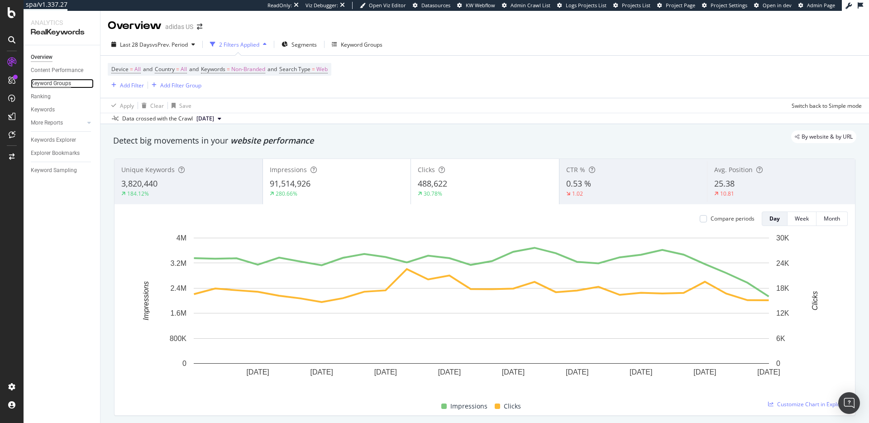
click at [49, 85] on div "Keyword Groups" at bounding box center [51, 84] width 40 height 10
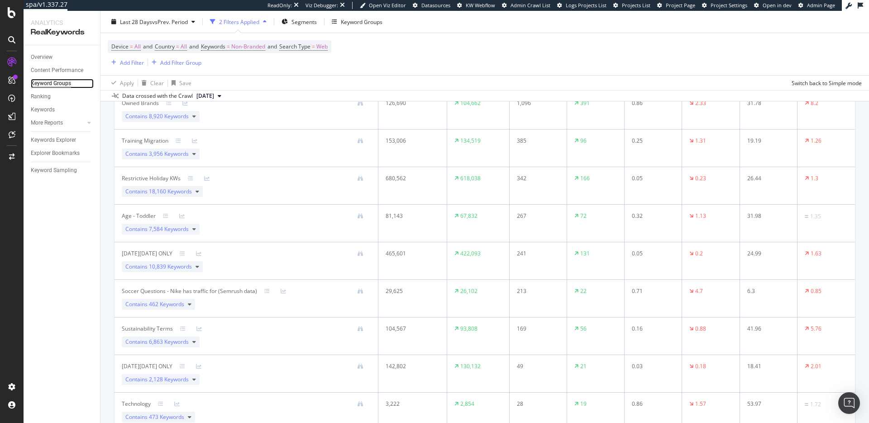
scroll to position [1414, 0]
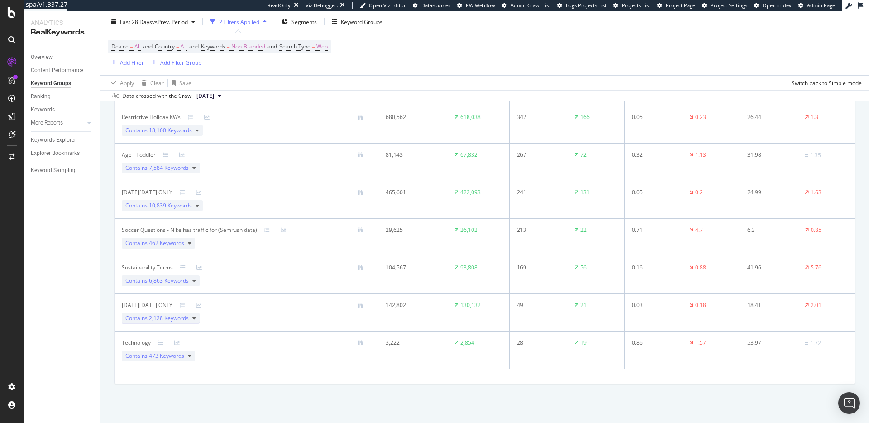
click at [159, 317] on span "2,128 Keywords" at bounding box center [169, 318] width 40 height 8
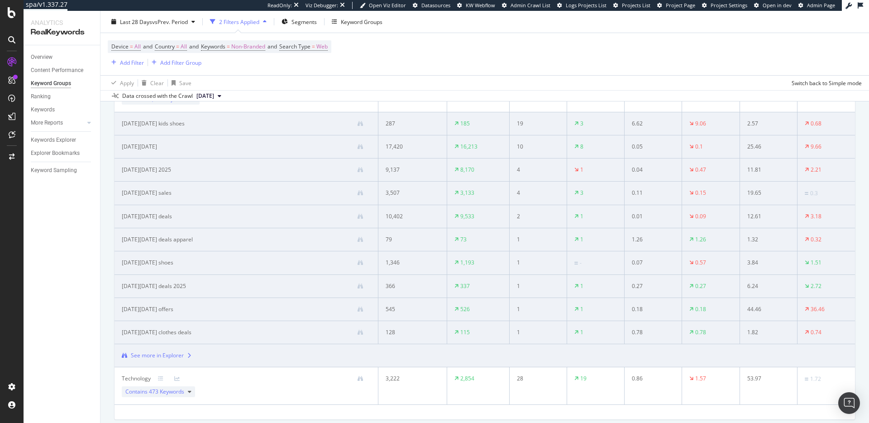
scroll to position [1661, 0]
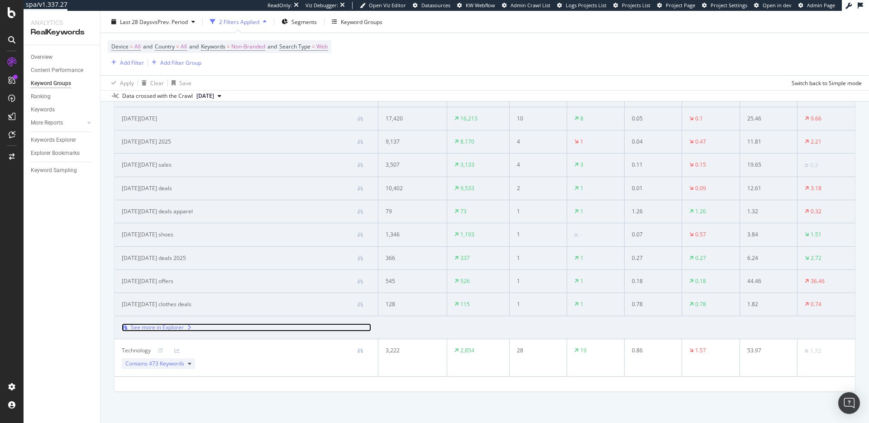
click at [157, 325] on div "See more in Explorer" at bounding box center [157, 327] width 53 height 8
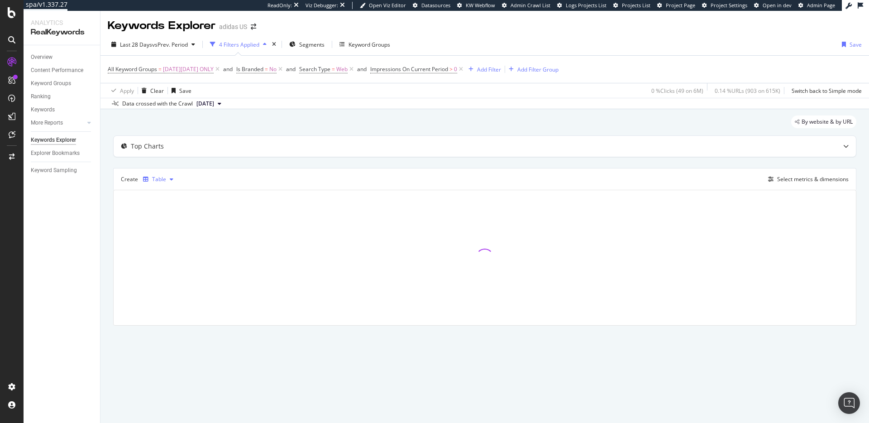
click at [162, 179] on div "Table" at bounding box center [159, 178] width 14 height 5
click at [163, 208] on div "Trend" at bounding box center [168, 209] width 15 height 8
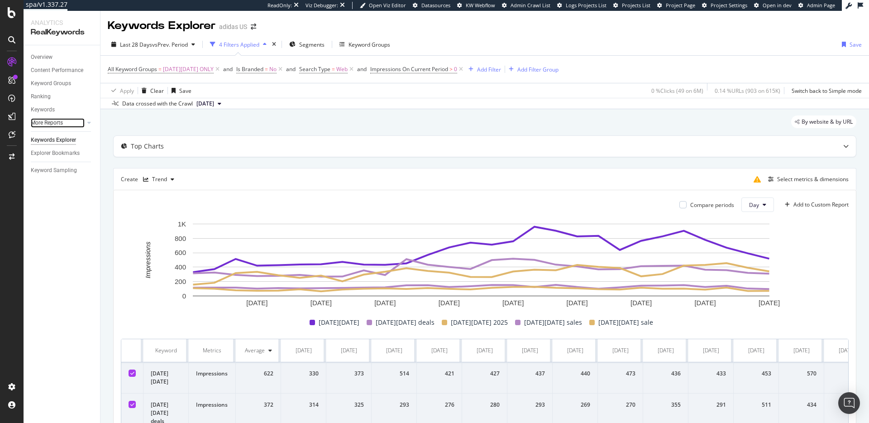
click at [68, 122] on link "More Reports" at bounding box center [58, 123] width 54 height 10
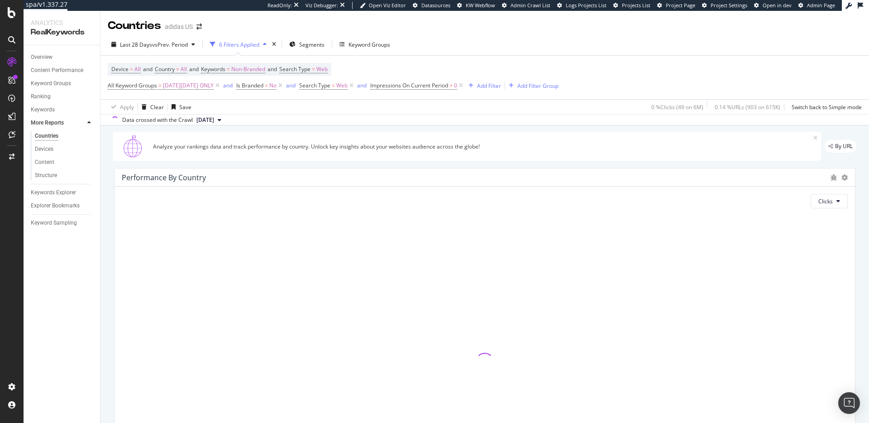
click at [67, 277] on div "Overview Content Performance Keyword Groups Ranking Keywords More Reports Count…" at bounding box center [62, 233] width 76 height 377
